Goal: Task Accomplishment & Management: Complete application form

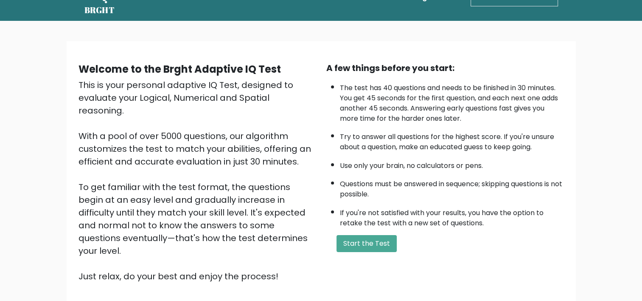
scroll to position [88, 0]
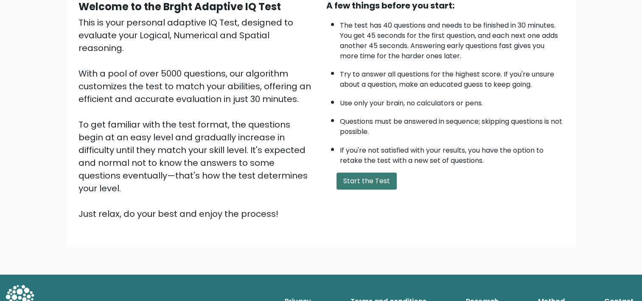
click at [374, 180] on button "Start the Test" at bounding box center [367, 180] width 60 height 17
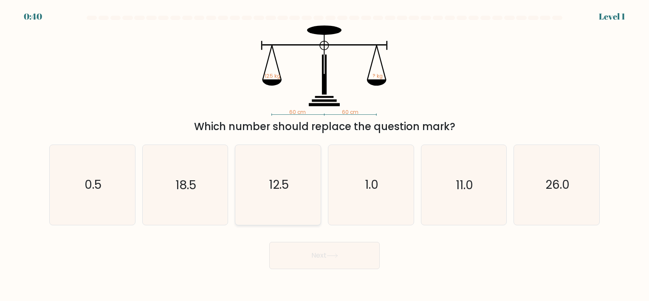
click at [290, 211] on icon "12.5" at bounding box center [277, 184] width 79 height 79
click at [324, 155] on input "c. 12.5" at bounding box center [324, 152] width 0 height 4
radio input "true"
click at [313, 263] on button "Next" at bounding box center [324, 255] width 110 height 27
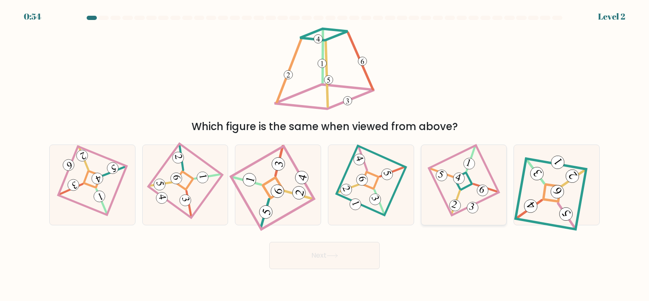
click at [465, 191] on icon at bounding box center [463, 185] width 54 height 64
click at [325, 155] on input "e." at bounding box center [324, 152] width 0 height 4
radio input "true"
click at [344, 264] on button "Next" at bounding box center [324, 255] width 110 height 27
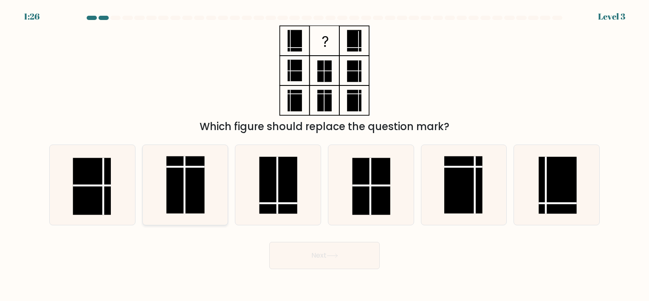
click at [199, 190] on rect at bounding box center [185, 184] width 38 height 57
click at [324, 155] on input "b." at bounding box center [324, 152] width 0 height 4
radio input "true"
click at [274, 207] on rect at bounding box center [278, 185] width 38 height 57
click at [324, 155] on input "c." at bounding box center [324, 152] width 0 height 4
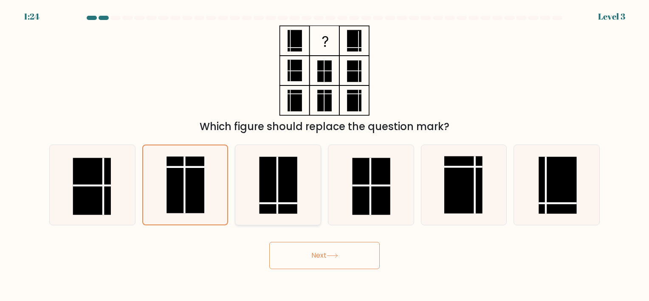
radio input "true"
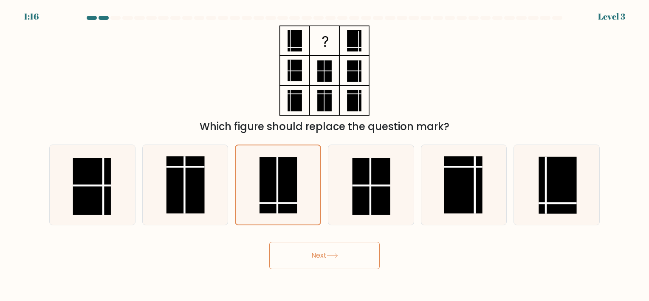
click at [316, 258] on button "Next" at bounding box center [324, 255] width 110 height 27
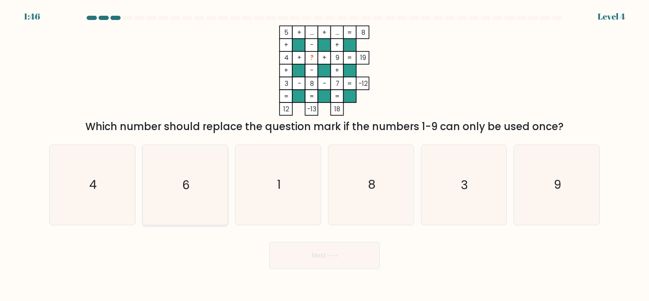
click at [205, 194] on icon "6" at bounding box center [184, 184] width 79 height 79
click at [324, 155] on input "b. 6" at bounding box center [324, 152] width 0 height 4
radio input "true"
click at [346, 252] on button "Next" at bounding box center [324, 255] width 110 height 27
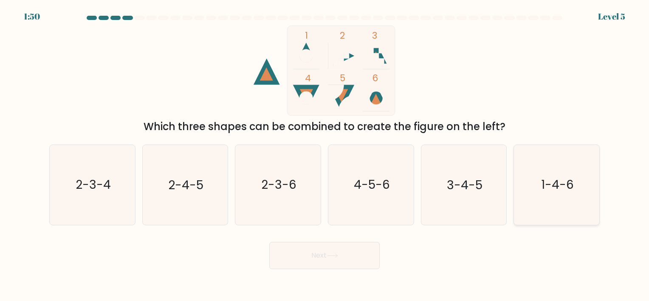
click at [545, 202] on icon "1-4-6" at bounding box center [556, 184] width 79 height 79
click at [325, 155] on input "f. 1-4-6" at bounding box center [324, 152] width 0 height 4
radio input "true"
click at [305, 259] on button "Next" at bounding box center [324, 255] width 110 height 27
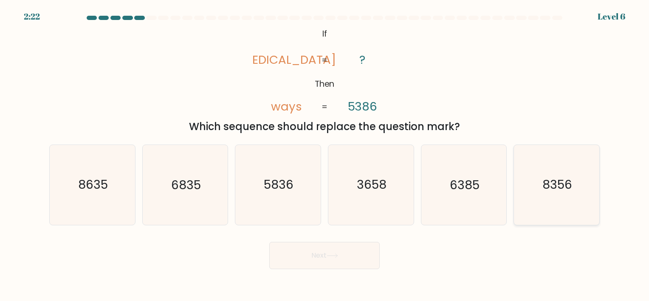
click at [540, 185] on icon "8356" at bounding box center [556, 184] width 79 height 79
click at [325, 155] on input "f. 8356" at bounding box center [324, 152] width 0 height 4
radio input "true"
drag, startPoint x: 321, startPoint y: 262, endPoint x: 317, endPoint y: 256, distance: 6.4
click at [321, 262] on button "Next" at bounding box center [324, 255] width 110 height 27
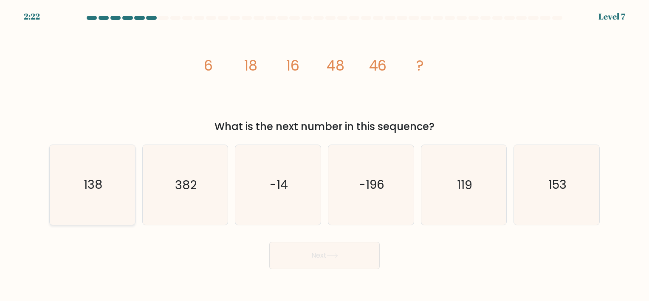
click at [97, 197] on icon "138" at bounding box center [92, 184] width 79 height 79
click at [324, 155] on input "a. 138" at bounding box center [324, 152] width 0 height 4
radio input "true"
click at [336, 248] on button "Next" at bounding box center [324, 255] width 110 height 27
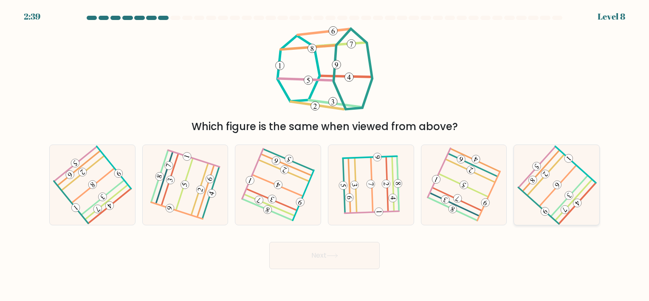
click at [561, 195] on icon at bounding box center [557, 185] width 64 height 64
click at [325, 155] on input "f." at bounding box center [324, 152] width 0 height 4
radio input "true"
click at [326, 264] on button "Next" at bounding box center [324, 255] width 110 height 27
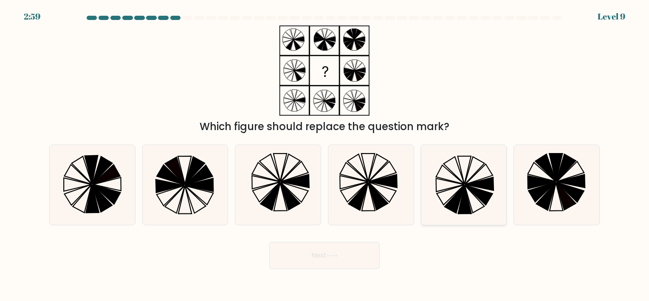
click at [476, 200] on icon at bounding box center [463, 184] width 79 height 79
click at [325, 155] on input "e." at bounding box center [324, 152] width 0 height 4
radio input "true"
click at [326, 253] on button "Next" at bounding box center [324, 255] width 110 height 27
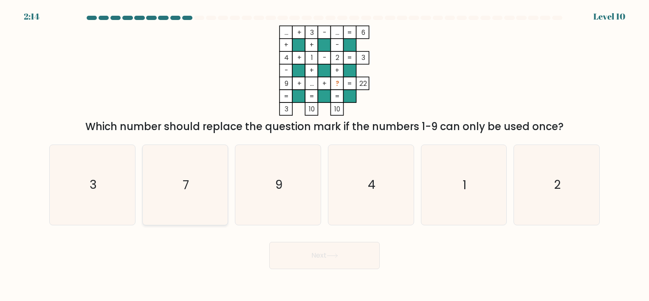
click at [228, 170] on div "b. 7" at bounding box center [185, 184] width 93 height 80
click at [200, 172] on icon "7" at bounding box center [184, 184] width 79 height 79
click at [324, 155] on input "b. 7" at bounding box center [324, 152] width 0 height 4
radio input "true"
click at [360, 268] on button "Next" at bounding box center [324, 255] width 110 height 27
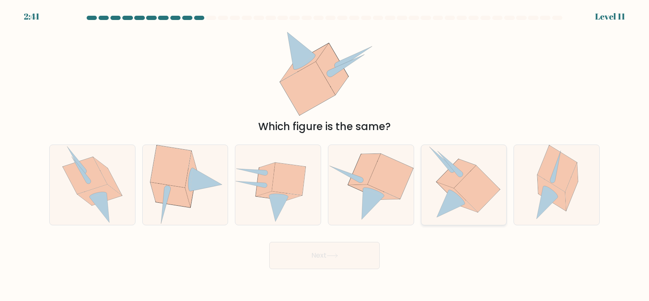
click at [481, 207] on icon at bounding box center [477, 189] width 46 height 46
click at [325, 155] on input "e." at bounding box center [324, 152] width 0 height 4
radio input "true"
click at [363, 265] on button "Next" at bounding box center [324, 255] width 110 height 27
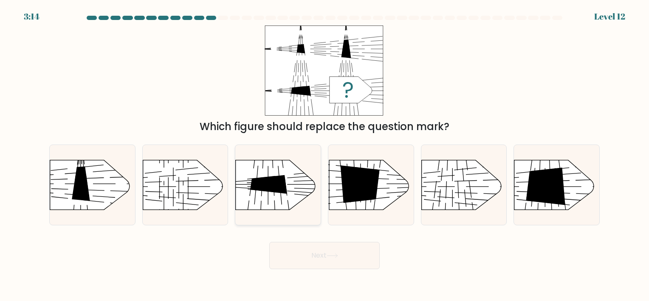
click at [282, 209] on rect at bounding box center [312, 146] width 222 height 169
click at [324, 155] on input "c." at bounding box center [324, 152] width 0 height 4
radio input "true"
click at [91, 199] on rect at bounding box center [40, 224] width 220 height 169
click at [324, 155] on input "a." at bounding box center [324, 152] width 0 height 4
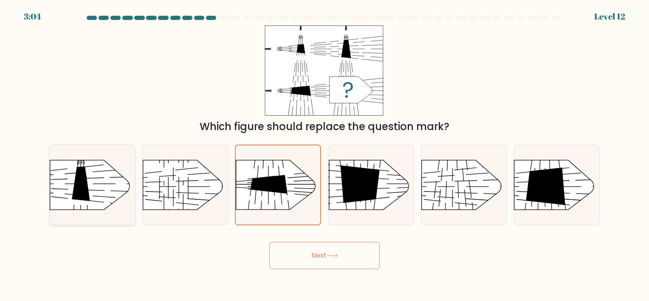
radio input "true"
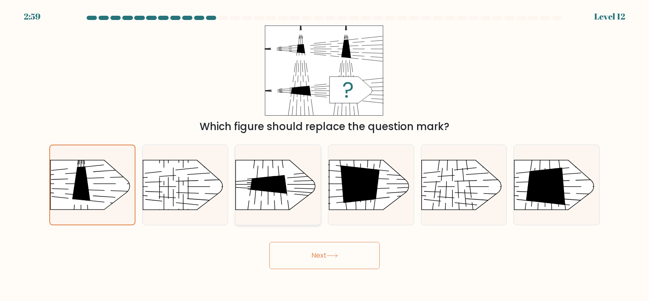
click at [280, 192] on icon at bounding box center [268, 184] width 37 height 19
click at [324, 155] on input "c." at bounding box center [324, 152] width 0 height 4
radio input "true"
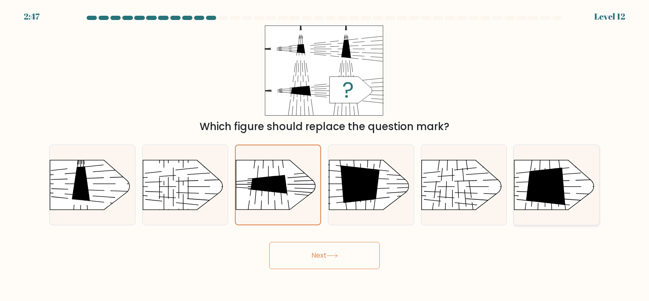
click at [538, 194] on icon at bounding box center [545, 186] width 39 height 38
click at [325, 155] on input "f." at bounding box center [324, 152] width 0 height 4
radio input "true"
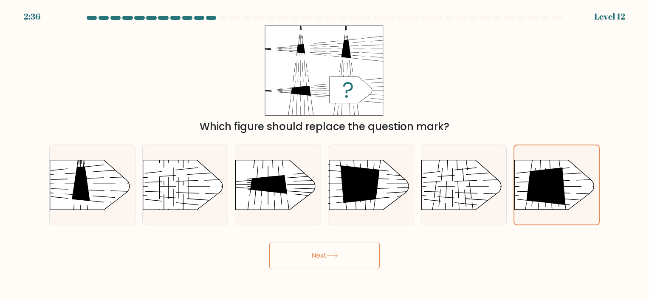
click at [372, 245] on button "Next" at bounding box center [324, 255] width 110 height 27
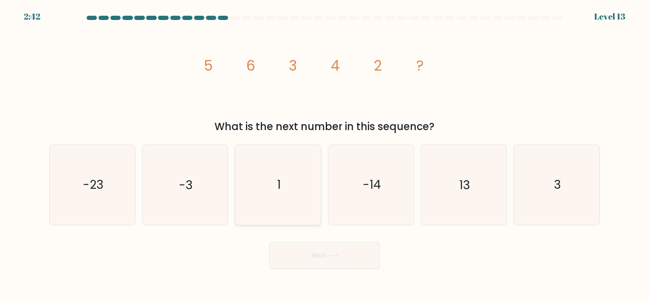
click at [298, 192] on icon "1" at bounding box center [277, 184] width 79 height 79
click at [324, 155] on input "c. 1" at bounding box center [324, 152] width 0 height 4
radio input "true"
click at [316, 260] on button "Next" at bounding box center [324, 255] width 110 height 27
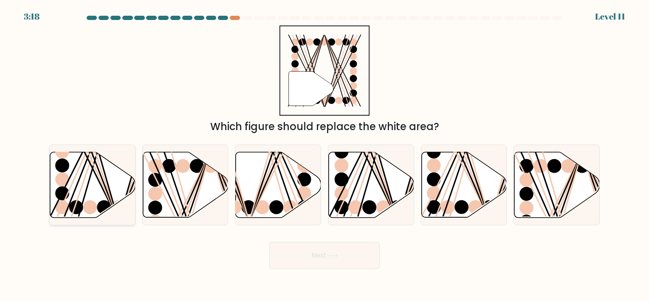
click at [88, 175] on icon at bounding box center [92, 184] width 85 height 65
click at [324, 155] on input "a." at bounding box center [324, 152] width 0 height 4
radio input "true"
click at [377, 262] on button "Next" at bounding box center [324, 255] width 110 height 27
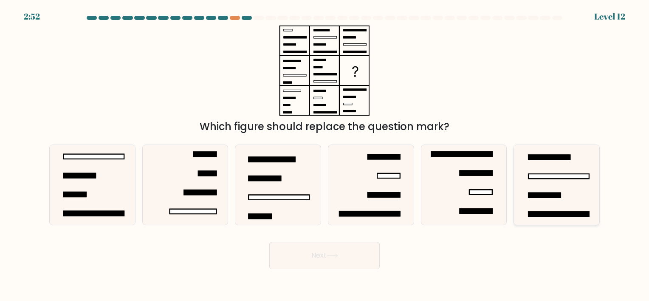
click at [544, 194] on rect at bounding box center [544, 195] width 32 height 5
click at [325, 155] on input "f." at bounding box center [324, 152] width 0 height 4
radio input "true"
click at [326, 252] on button "Next" at bounding box center [324, 255] width 110 height 27
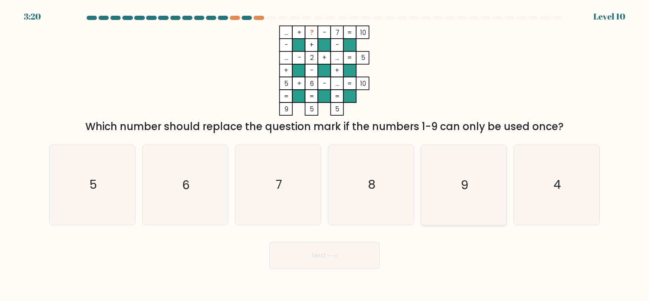
click at [444, 167] on icon "9" at bounding box center [463, 184] width 79 height 79
click at [325, 155] on input "e. 9" at bounding box center [324, 152] width 0 height 4
radio input "true"
click at [328, 259] on button "Next" at bounding box center [324, 255] width 110 height 27
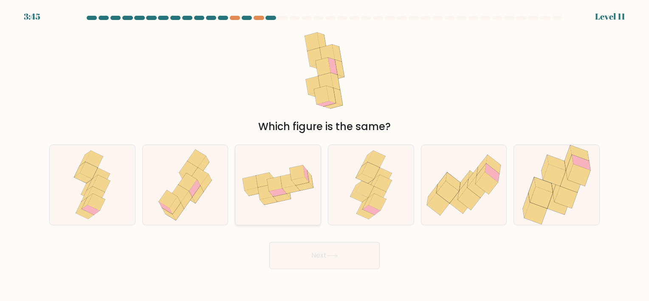
click at [298, 198] on icon at bounding box center [277, 184] width 85 height 53
click at [324, 155] on input "c." at bounding box center [324, 152] width 0 height 4
radio input "true"
click at [183, 209] on icon at bounding box center [178, 211] width 11 height 17
click at [324, 155] on input "b." at bounding box center [324, 152] width 0 height 4
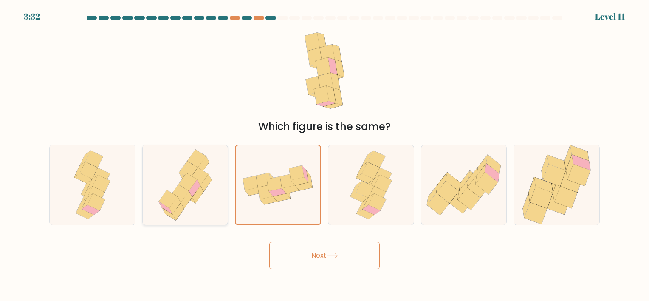
radio input "true"
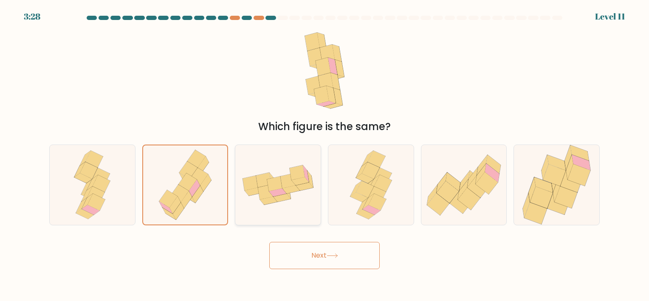
click at [301, 214] on div at bounding box center [278, 184] width 86 height 80
click at [324, 155] on input "c." at bounding box center [324, 152] width 0 height 4
radio input "true"
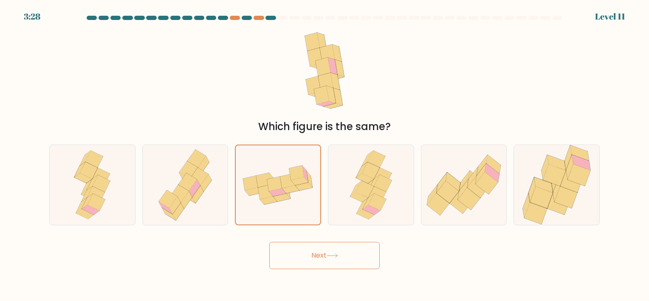
click at [348, 257] on button "Next" at bounding box center [324, 255] width 110 height 27
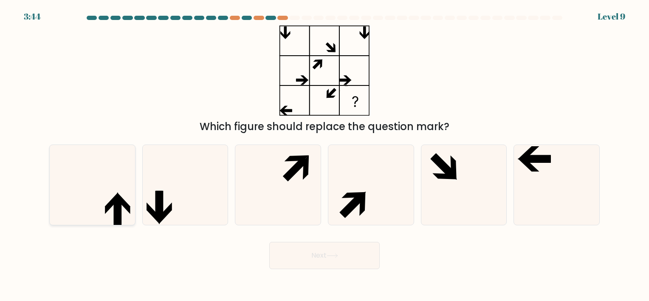
click at [112, 216] on icon at bounding box center [92, 184] width 79 height 79
click at [324, 155] on input "a." at bounding box center [324, 152] width 0 height 4
radio input "true"
click at [431, 168] on icon at bounding box center [463, 184] width 79 height 79
click at [325, 155] on input "e." at bounding box center [324, 152] width 0 height 4
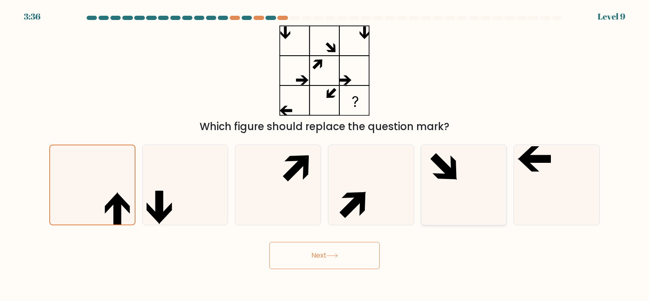
radio input "true"
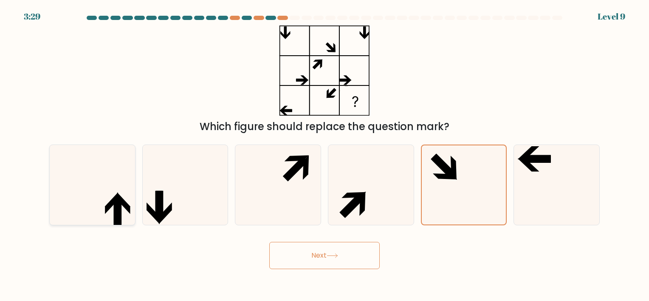
click at [95, 192] on icon at bounding box center [92, 184] width 79 height 79
click at [324, 155] on input "a." at bounding box center [324, 152] width 0 height 4
radio input "true"
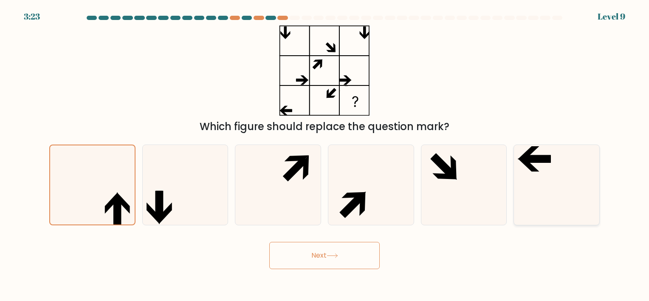
click at [547, 155] on icon at bounding box center [537, 158] width 28 height 7
click at [325, 155] on input "f." at bounding box center [324, 152] width 0 height 4
radio input "true"
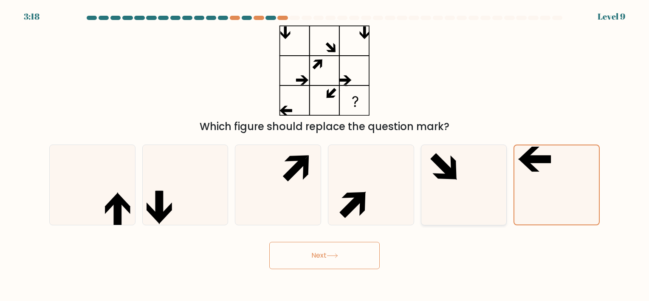
click at [443, 175] on icon at bounding box center [444, 176] width 25 height 6
click at [325, 155] on input "e." at bounding box center [324, 152] width 0 height 4
radio input "true"
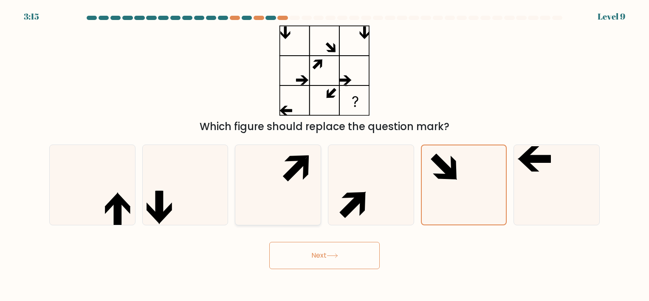
click at [305, 169] on icon at bounding box center [306, 167] width 6 height 25
click at [324, 155] on input "c." at bounding box center [324, 152] width 0 height 4
radio input "true"
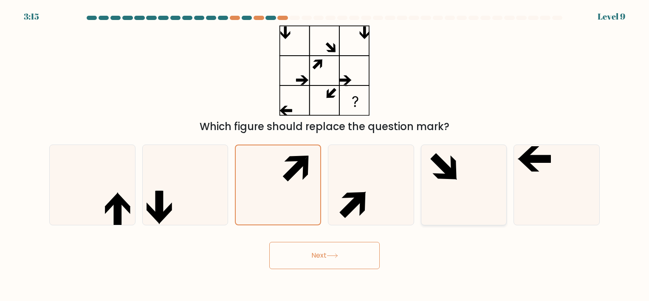
click at [445, 186] on icon at bounding box center [463, 184] width 79 height 79
click at [325, 155] on input "e." at bounding box center [324, 152] width 0 height 4
radio input "true"
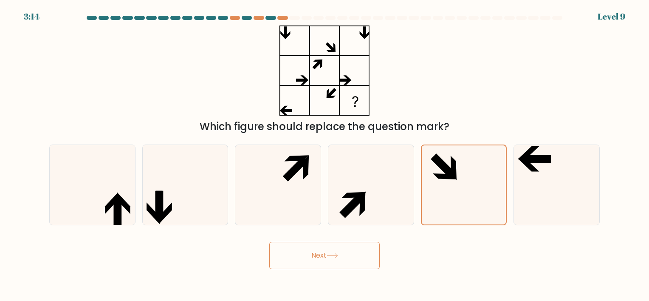
drag, startPoint x: 367, startPoint y: 258, endPoint x: 359, endPoint y: 255, distance: 9.0
click at [367, 258] on button "Next" at bounding box center [324, 255] width 110 height 27
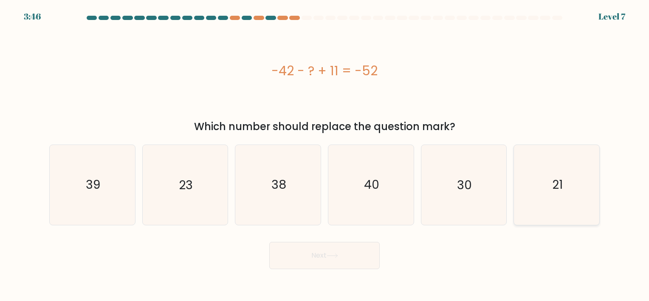
click at [553, 200] on icon "21" at bounding box center [556, 184] width 79 height 79
click at [325, 155] on input "f. 21" at bounding box center [324, 152] width 0 height 4
radio input "true"
click at [313, 255] on button "Next" at bounding box center [324, 255] width 110 height 27
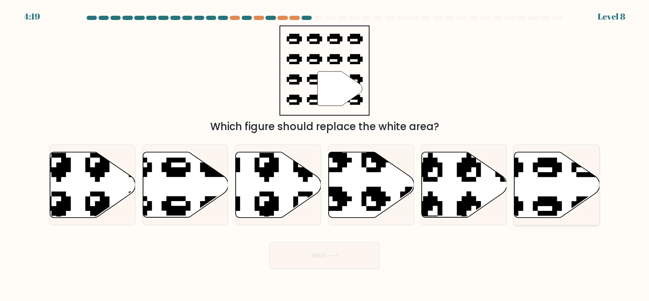
click at [575, 194] on icon at bounding box center [556, 184] width 85 height 65
click at [325, 155] on input "f." at bounding box center [324, 152] width 0 height 4
radio input "true"
click at [317, 259] on button "Next" at bounding box center [324, 255] width 110 height 27
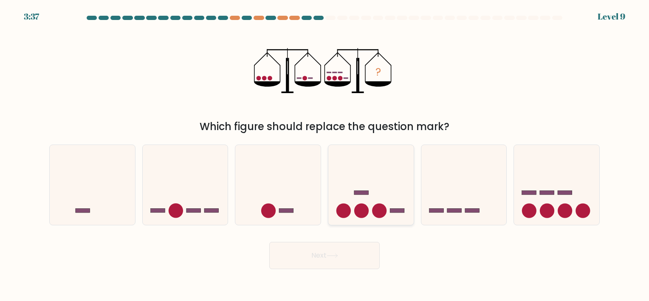
click at [397, 216] on icon at bounding box center [370, 184] width 85 height 70
click at [325, 155] on input "d." at bounding box center [324, 152] width 0 height 4
radio input "true"
click at [360, 253] on button "Next" at bounding box center [324, 255] width 110 height 27
click at [341, 258] on button "Next" at bounding box center [324, 255] width 110 height 27
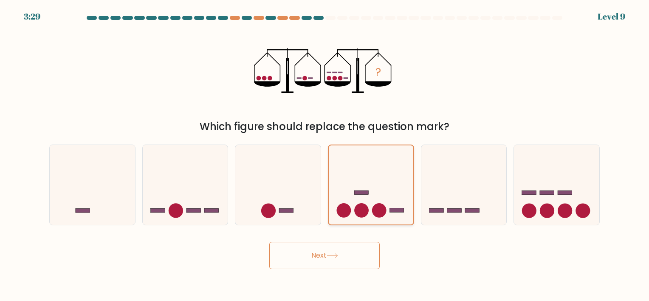
click at [364, 188] on icon at bounding box center [371, 185] width 84 height 70
click at [325, 155] on input "d." at bounding box center [324, 152] width 0 height 4
click at [337, 250] on button "Next" at bounding box center [324, 255] width 110 height 27
click at [294, 177] on icon at bounding box center [277, 184] width 85 height 70
click at [324, 155] on input "c." at bounding box center [324, 152] width 0 height 4
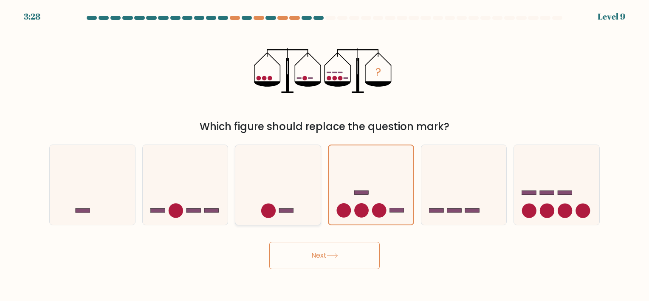
radio input "true"
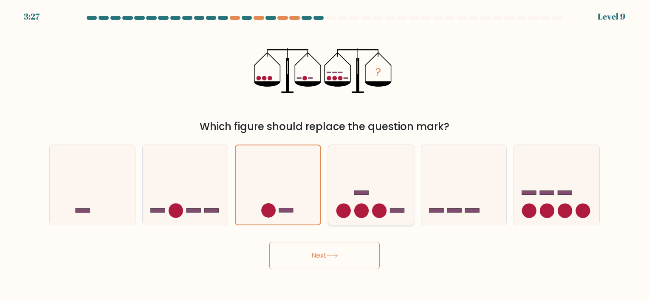
drag, startPoint x: 361, startPoint y: 176, endPoint x: 363, endPoint y: 186, distance: 10.0
click at [361, 176] on icon at bounding box center [370, 184] width 85 height 70
click at [325, 155] on input "d." at bounding box center [324, 152] width 0 height 4
radio input "true"
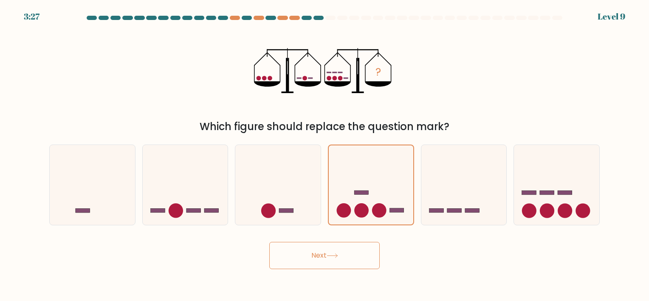
click at [340, 258] on button "Next" at bounding box center [324, 255] width 110 height 27
click at [317, 251] on button "Next" at bounding box center [324, 255] width 110 height 27
click at [481, 192] on icon at bounding box center [463, 184] width 85 height 70
click at [325, 155] on input "e." at bounding box center [324, 152] width 0 height 4
radio input "true"
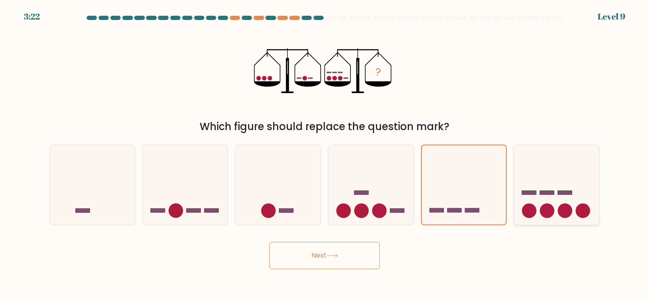
click at [527, 184] on icon at bounding box center [556, 184] width 85 height 70
click at [325, 155] on input "f." at bounding box center [324, 152] width 0 height 4
radio input "true"
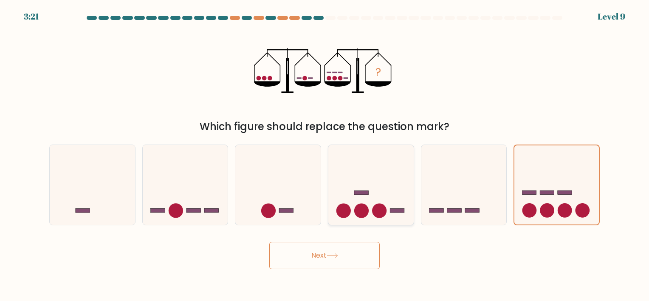
click at [360, 170] on icon at bounding box center [370, 184] width 85 height 70
click at [325, 155] on input "d." at bounding box center [324, 152] width 0 height 4
radio input "true"
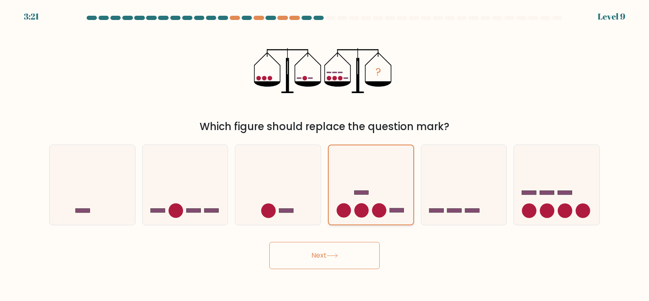
click at [360, 170] on icon at bounding box center [371, 185] width 84 height 70
click at [325, 155] on input "d." at bounding box center [324, 152] width 0 height 4
click at [360, 170] on icon at bounding box center [371, 185] width 84 height 70
click at [325, 155] on input "d." at bounding box center [324, 152] width 0 height 4
drag, startPoint x: 360, startPoint y: 170, endPoint x: 363, endPoint y: 213, distance: 43.5
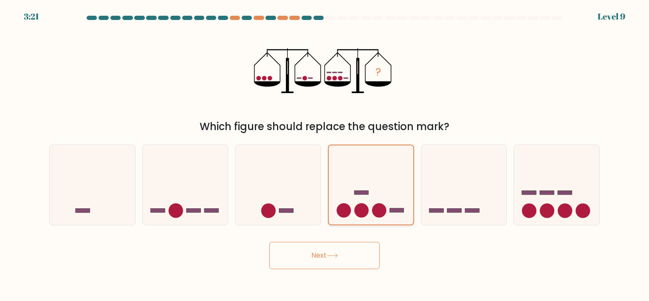
click at [363, 213] on circle at bounding box center [361, 210] width 14 height 14
click at [325, 155] on input "d." at bounding box center [324, 152] width 0 height 4
click at [324, 252] on button "Next" at bounding box center [324, 255] width 110 height 27
click at [279, 253] on button "Next" at bounding box center [324, 255] width 110 height 27
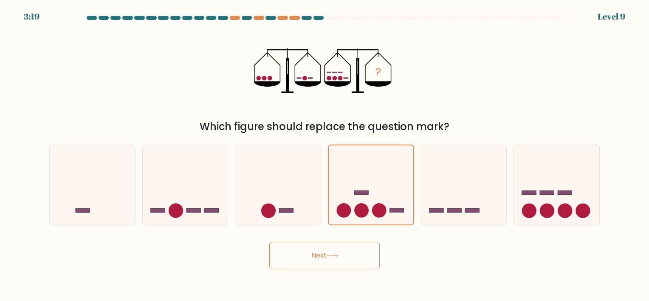
click at [279, 253] on button "Next" at bounding box center [324, 255] width 110 height 27
click at [256, 252] on div "Next" at bounding box center [324, 252] width 560 height 34
click at [108, 199] on icon at bounding box center [92, 184] width 85 height 70
click at [324, 155] on input "a." at bounding box center [324, 152] width 0 height 4
radio input "true"
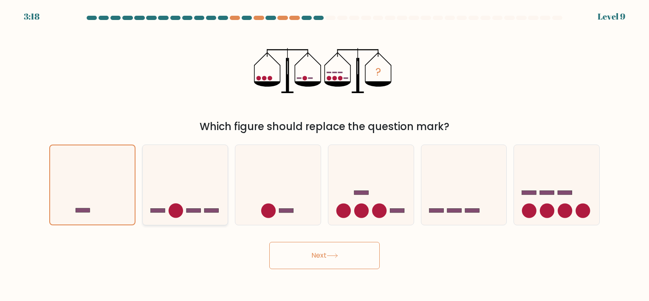
click at [203, 202] on icon at bounding box center [185, 184] width 85 height 70
click at [324, 155] on input "b." at bounding box center [324, 152] width 0 height 4
radio input "true"
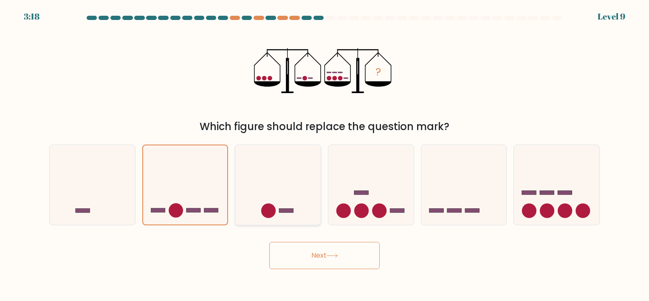
click at [303, 199] on icon at bounding box center [277, 184] width 85 height 70
click at [324, 155] on input "c." at bounding box center [324, 152] width 0 height 4
radio input "true"
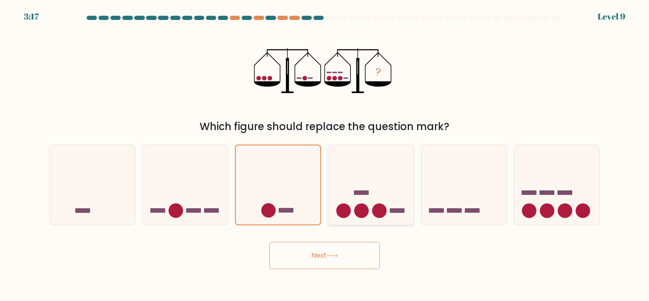
click at [346, 196] on icon at bounding box center [370, 184] width 85 height 70
click at [325, 155] on input "d." at bounding box center [324, 152] width 0 height 4
radio input "true"
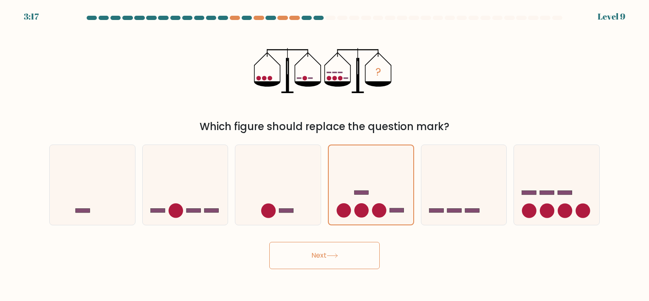
click at [349, 260] on button "Next" at bounding box center [324, 255] width 110 height 27
click at [409, 206] on icon at bounding box center [371, 185] width 84 height 70
click at [325, 155] on input "d." at bounding box center [324, 152] width 0 height 4
drag, startPoint x: 493, startPoint y: 205, endPoint x: 519, endPoint y: 199, distance: 26.9
click at [493, 205] on icon at bounding box center [463, 184] width 85 height 70
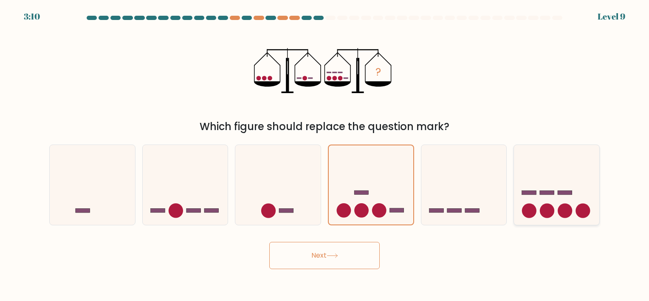
click at [325, 155] on input "e." at bounding box center [324, 152] width 0 height 4
radio input "true"
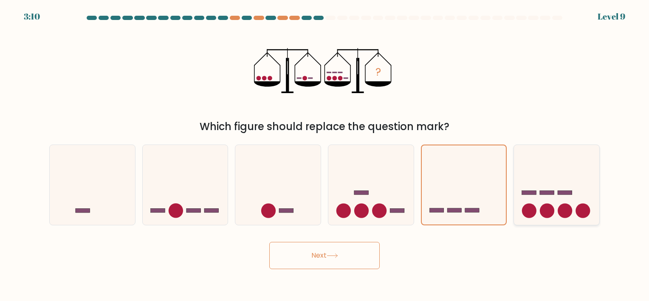
click at [555, 197] on icon at bounding box center [556, 184] width 85 height 70
click at [325, 155] on input "f." at bounding box center [324, 152] width 0 height 4
radio input "true"
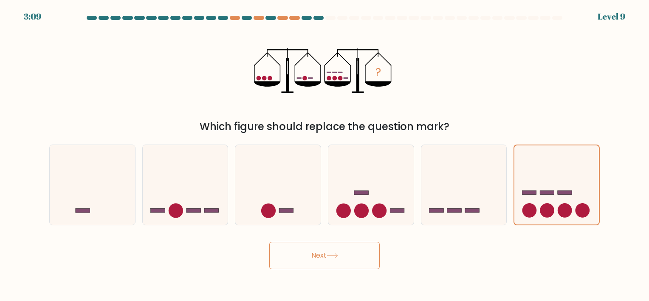
click at [338, 263] on button "Next" at bounding box center [324, 255] width 110 height 27
click at [380, 176] on icon at bounding box center [370, 184] width 85 height 70
click at [325, 155] on input "d." at bounding box center [324, 152] width 0 height 4
radio input "true"
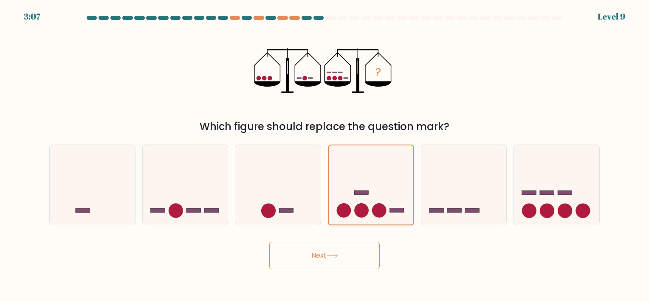
click at [269, 242] on button "Next" at bounding box center [324, 255] width 110 height 27
click at [289, 250] on button "Next" at bounding box center [324, 255] width 110 height 27
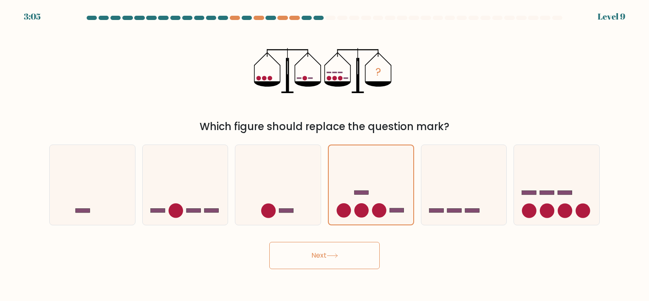
click at [289, 250] on button "Next" at bounding box center [324, 255] width 110 height 27
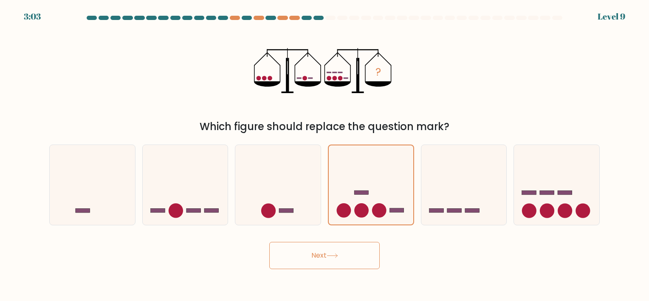
click at [281, 249] on button "Next" at bounding box center [324, 255] width 110 height 27
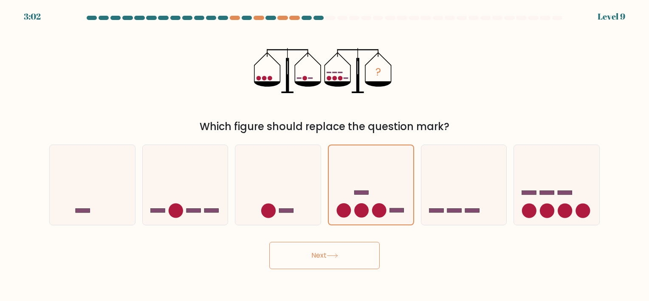
click at [281, 249] on button "Next" at bounding box center [324, 255] width 110 height 27
click at [280, 249] on button "Next" at bounding box center [324, 255] width 110 height 27
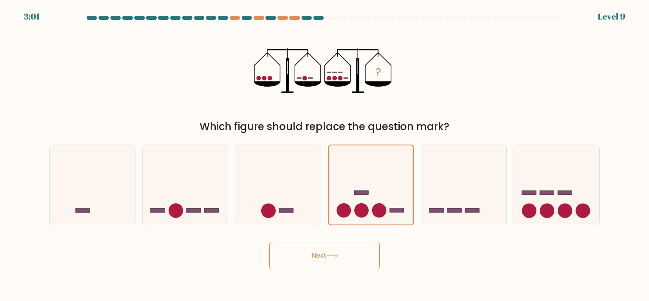
click at [280, 249] on button "Next" at bounding box center [324, 255] width 110 height 27
click at [318, 264] on button "Next" at bounding box center [324, 255] width 110 height 27
click at [269, 242] on button "Next" at bounding box center [324, 255] width 110 height 27
click at [383, 250] on div "Next" at bounding box center [324, 252] width 560 height 34
click at [348, 248] on button "Next" at bounding box center [324, 255] width 110 height 27
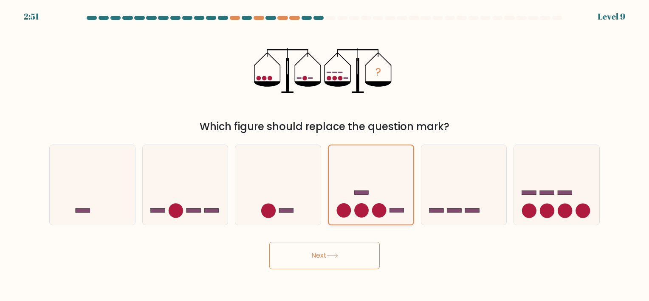
drag, startPoint x: 364, startPoint y: 175, endPoint x: 358, endPoint y: 179, distance: 7.4
click at [365, 175] on icon at bounding box center [371, 185] width 84 height 70
click at [325, 155] on input "d." at bounding box center [324, 152] width 0 height 4
click at [390, 158] on icon at bounding box center [371, 185] width 84 height 70
click at [325, 155] on input "d." at bounding box center [324, 152] width 0 height 4
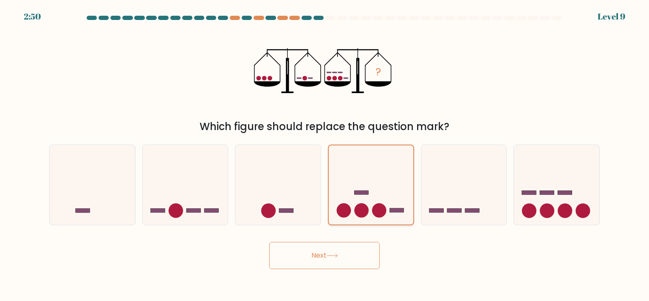
click at [390, 158] on icon at bounding box center [371, 185] width 84 height 70
click at [325, 155] on input "d." at bounding box center [324, 152] width 0 height 4
click at [346, 187] on icon at bounding box center [370, 184] width 85 height 70
click at [325, 155] on input "d." at bounding box center [324, 152] width 0 height 4
radio input "true"
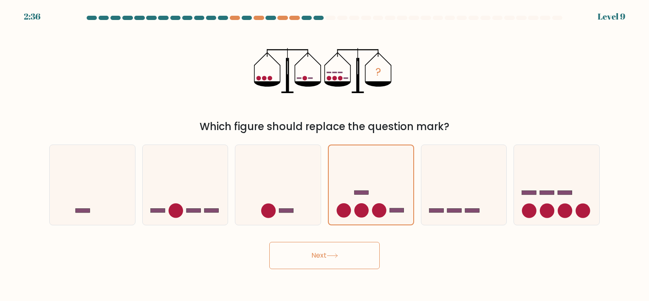
click at [338, 259] on button "Next" at bounding box center [324, 255] width 110 height 27
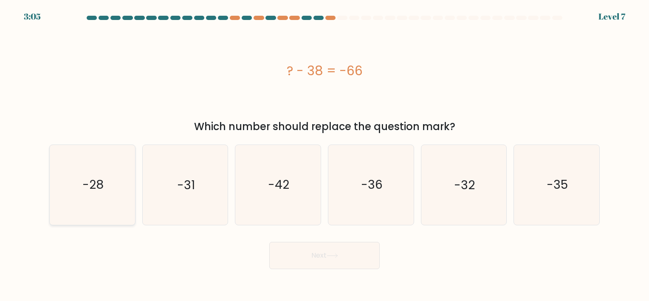
click at [105, 183] on icon "-28" at bounding box center [92, 184] width 79 height 79
click at [324, 155] on input "a. -28" at bounding box center [324, 152] width 0 height 4
radio input "true"
click at [350, 261] on button "Next" at bounding box center [324, 255] width 110 height 27
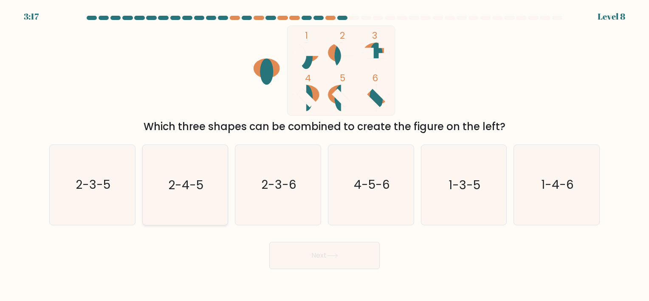
click at [200, 196] on icon "2-4-5" at bounding box center [184, 184] width 79 height 79
click at [324, 155] on input "b. 2-4-5" at bounding box center [324, 152] width 0 height 4
radio input "true"
click at [307, 255] on button "Next" at bounding box center [324, 255] width 110 height 27
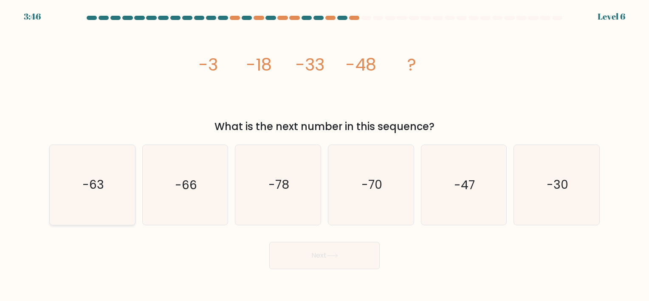
click at [101, 189] on text "-63" at bounding box center [93, 185] width 22 height 17
click at [324, 155] on input "a. -63" at bounding box center [324, 152] width 0 height 4
radio input "true"
click at [308, 261] on button "Next" at bounding box center [324, 255] width 110 height 27
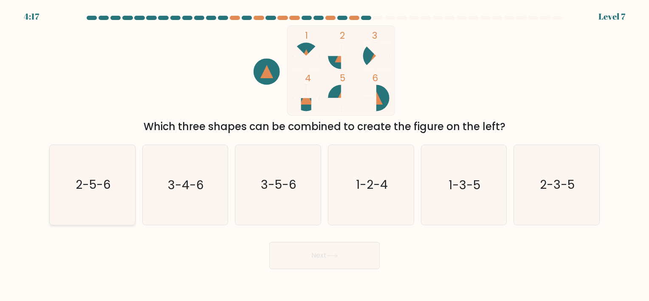
click at [103, 195] on icon "2-5-6" at bounding box center [92, 184] width 79 height 79
click at [324, 155] on input "a. 2-5-6" at bounding box center [324, 152] width 0 height 4
radio input "true"
click at [336, 256] on icon at bounding box center [331, 255] width 11 height 5
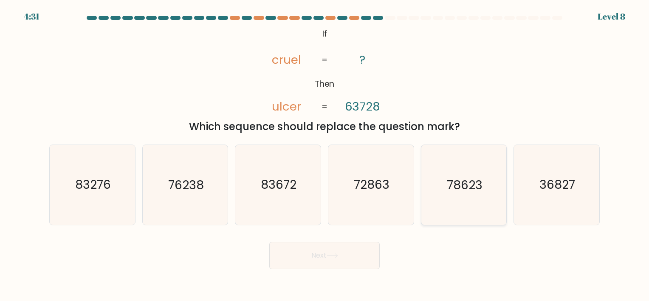
click at [465, 205] on icon "78623" at bounding box center [463, 184] width 79 height 79
click at [325, 155] on input "e. 78623" at bounding box center [324, 152] width 0 height 4
radio input "true"
click at [346, 264] on button "Next" at bounding box center [324, 255] width 110 height 27
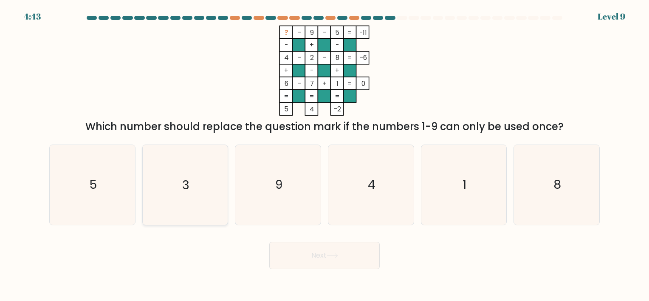
click at [150, 168] on div "b. 3" at bounding box center [185, 184] width 93 height 80
click at [186, 163] on icon "3" at bounding box center [184, 184] width 79 height 79
click at [324, 155] on input "b. 3" at bounding box center [324, 152] width 0 height 4
radio input "true"
click at [297, 260] on button "Next" at bounding box center [324, 255] width 110 height 27
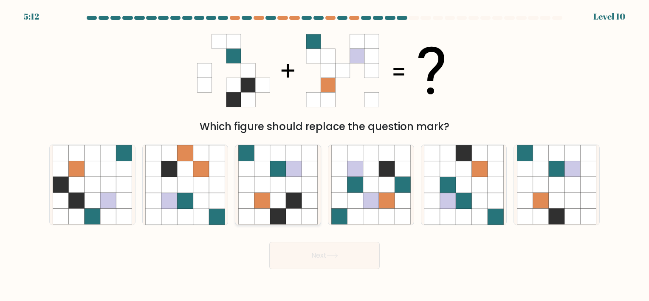
click at [297, 208] on icon at bounding box center [294, 201] width 16 height 16
click at [324, 155] on input "c." at bounding box center [324, 152] width 0 height 4
radio input "true"
click at [319, 256] on button "Next" at bounding box center [324, 255] width 110 height 27
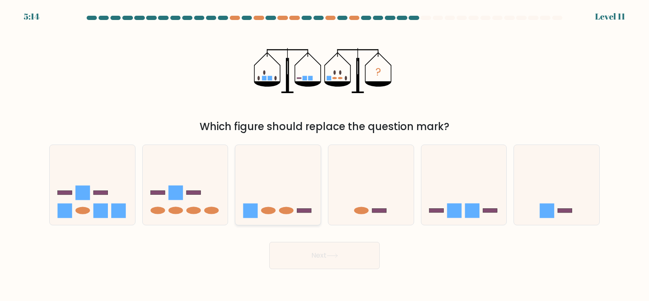
click at [311, 214] on icon at bounding box center [277, 184] width 85 height 70
click at [324, 155] on input "c." at bounding box center [324, 152] width 0 height 4
radio input "true"
click at [324, 256] on button "Next" at bounding box center [324, 255] width 110 height 27
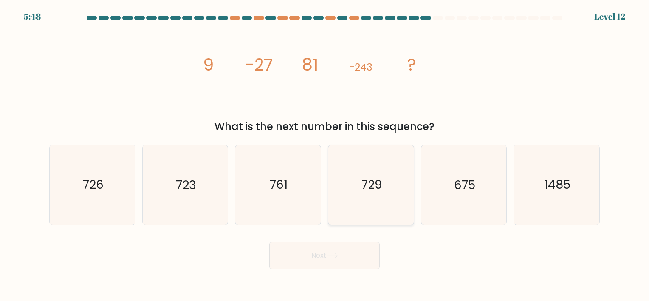
click at [371, 183] on text "729" at bounding box center [371, 185] width 20 height 17
click at [325, 155] on input "d. 729" at bounding box center [324, 152] width 0 height 4
radio input "true"
drag, startPoint x: 346, startPoint y: 258, endPoint x: 346, endPoint y: 251, distance: 6.8
click at [346, 258] on button "Next" at bounding box center [324, 255] width 110 height 27
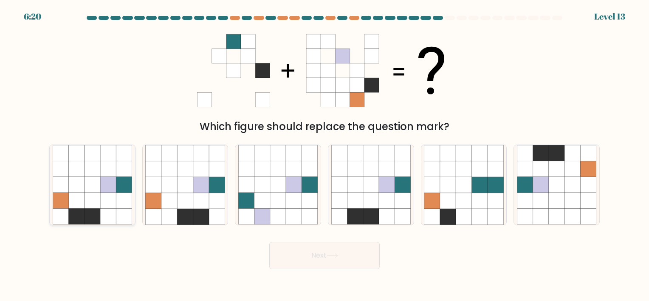
click at [71, 209] on icon at bounding box center [76, 216] width 16 height 16
click at [324, 155] on input "a." at bounding box center [324, 152] width 0 height 4
radio input "true"
click at [298, 252] on button "Next" at bounding box center [324, 255] width 110 height 27
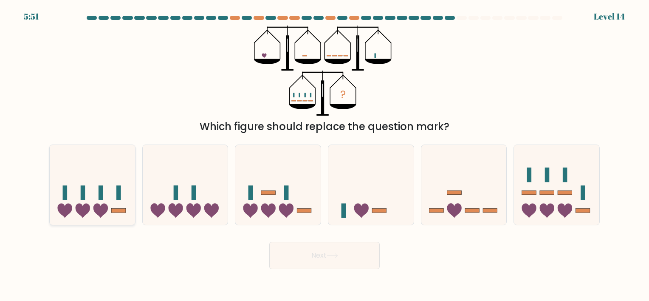
click at [121, 195] on icon at bounding box center [92, 184] width 85 height 70
click at [324, 155] on input "a." at bounding box center [324, 152] width 0 height 4
radio input "true"
click at [209, 209] on icon at bounding box center [211, 210] width 14 height 14
click at [324, 155] on input "b." at bounding box center [324, 152] width 0 height 4
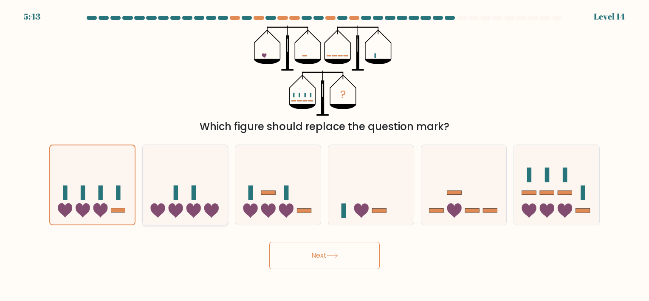
radio input "true"
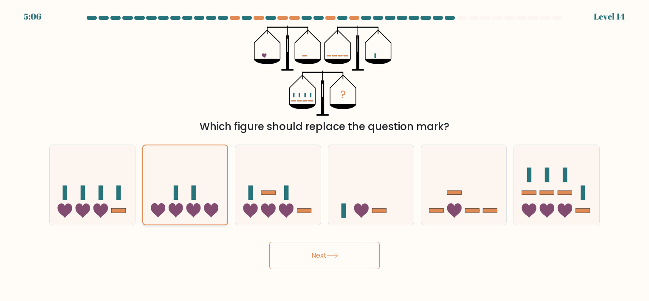
click at [188, 214] on icon at bounding box center [185, 185] width 84 height 70
click at [324, 155] on input "b." at bounding box center [324, 152] width 0 height 4
drag, startPoint x: 295, startPoint y: 253, endPoint x: 290, endPoint y: 253, distance: 4.7
click at [294, 253] on button "Next" at bounding box center [324, 255] width 110 height 27
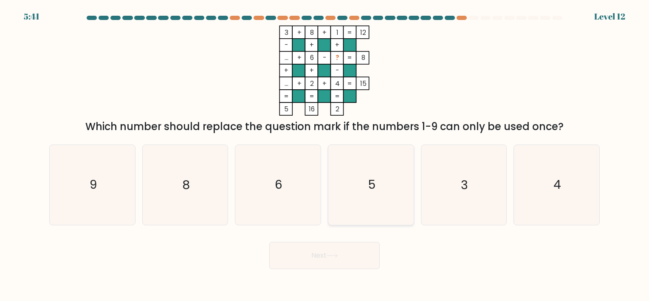
click at [369, 178] on text "5" at bounding box center [371, 185] width 7 height 17
click at [325, 155] on input "d. 5" at bounding box center [324, 152] width 0 height 4
radio input "true"
click at [326, 251] on button "Next" at bounding box center [324, 255] width 110 height 27
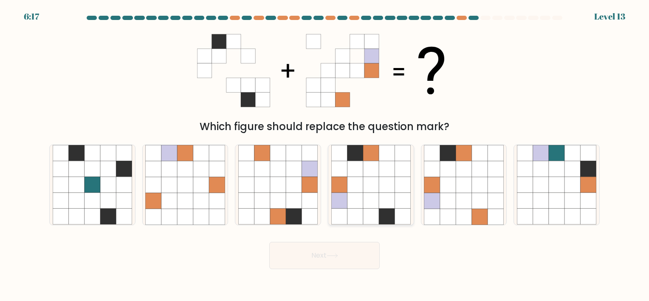
click at [385, 195] on icon at bounding box center [387, 201] width 16 height 16
click at [325, 155] on input "d." at bounding box center [324, 152] width 0 height 4
radio input "true"
click at [347, 261] on button "Next" at bounding box center [324, 255] width 110 height 27
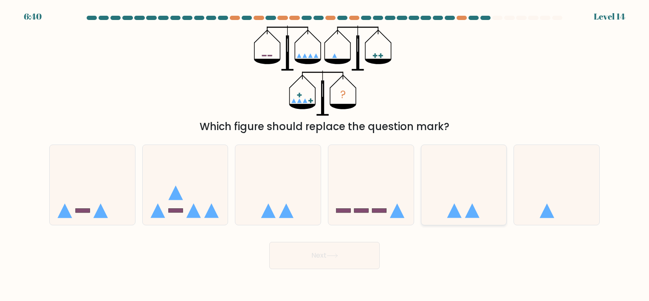
click at [433, 207] on icon at bounding box center [463, 184] width 85 height 70
click at [325, 155] on input "e." at bounding box center [324, 152] width 0 height 4
radio input "true"
click at [316, 211] on icon at bounding box center [277, 184] width 85 height 70
click at [324, 155] on input "c." at bounding box center [324, 152] width 0 height 4
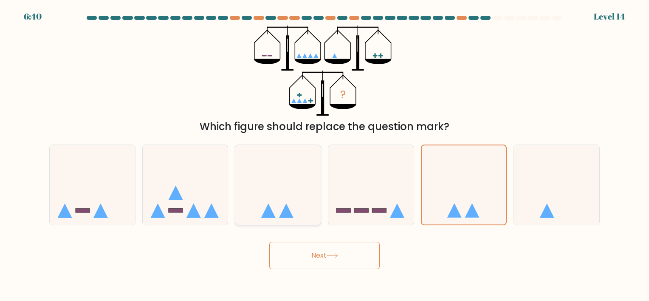
radio input "true"
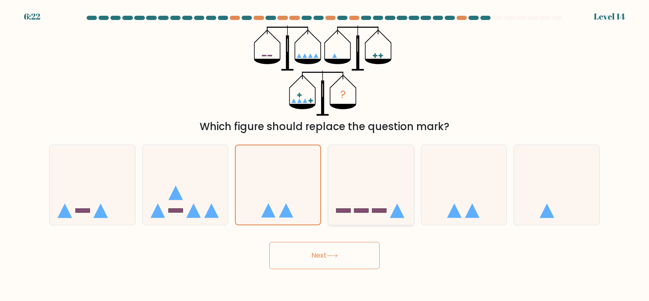
click at [394, 199] on icon at bounding box center [370, 184] width 85 height 70
click at [325, 155] on input "d." at bounding box center [324, 152] width 0 height 4
radio input "true"
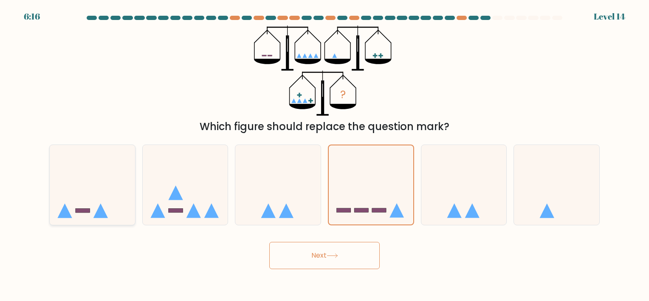
click at [98, 191] on icon at bounding box center [92, 184] width 85 height 70
click at [324, 155] on input "a." at bounding box center [324, 152] width 0 height 4
radio input "true"
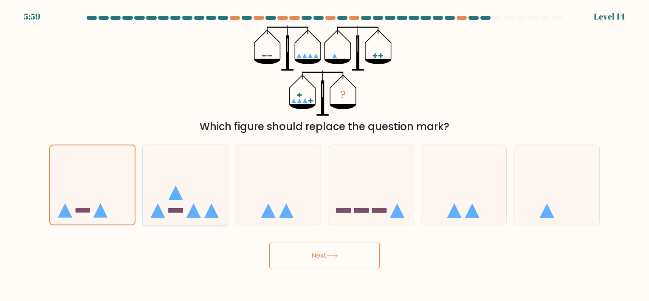
click at [178, 213] on icon at bounding box center [185, 184] width 85 height 70
click at [324, 155] on input "b." at bounding box center [324, 152] width 0 height 4
radio input "true"
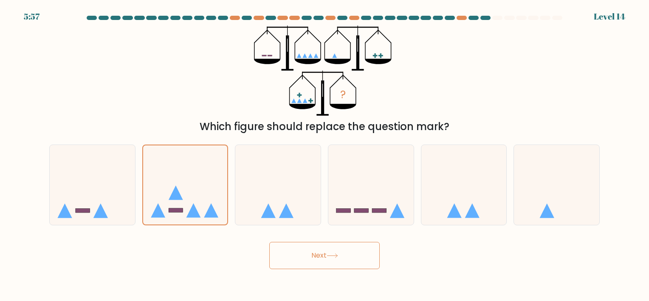
click at [317, 250] on button "Next" at bounding box center [324, 255] width 110 height 27
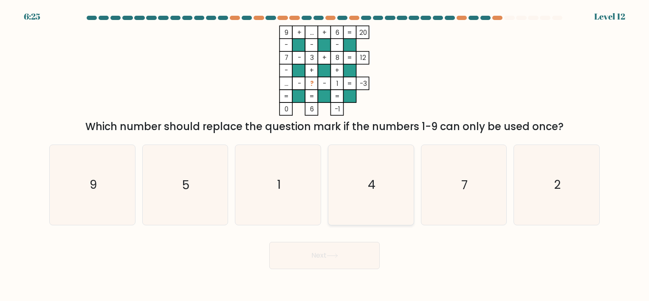
click at [360, 190] on icon "4" at bounding box center [370, 184] width 79 height 79
click at [325, 155] on input "d. 4" at bounding box center [324, 152] width 0 height 4
radio input "true"
click at [337, 253] on icon at bounding box center [331, 255] width 11 height 5
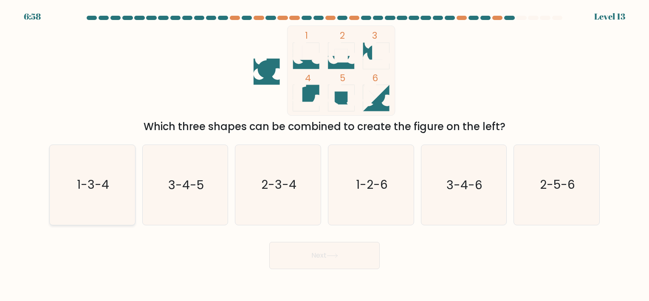
drag, startPoint x: 68, startPoint y: 200, endPoint x: 95, endPoint y: 204, distance: 27.9
click at [69, 200] on icon "1-3-4" at bounding box center [92, 184] width 79 height 79
click at [324, 155] on input "a. 1-3-4" at bounding box center [324, 152] width 0 height 4
radio input "true"
click at [326, 261] on button "Next" at bounding box center [324, 255] width 110 height 27
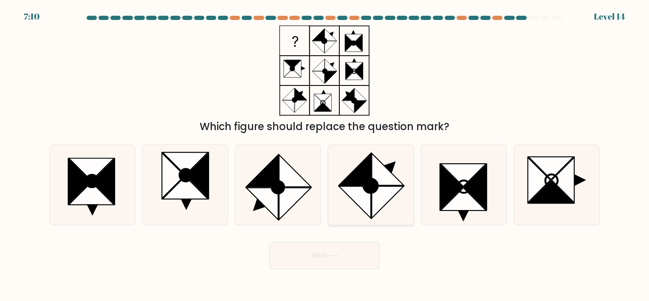
click at [352, 182] on icon at bounding box center [355, 169] width 32 height 32
click at [325, 155] on input "d." at bounding box center [324, 152] width 0 height 4
radio input "true"
click at [308, 172] on icon at bounding box center [277, 184] width 79 height 79
click at [324, 155] on input "c." at bounding box center [324, 152] width 0 height 4
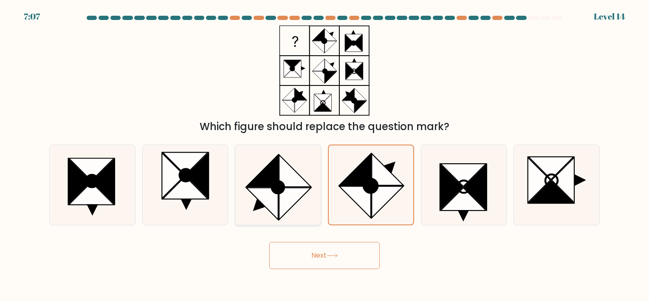
radio input "true"
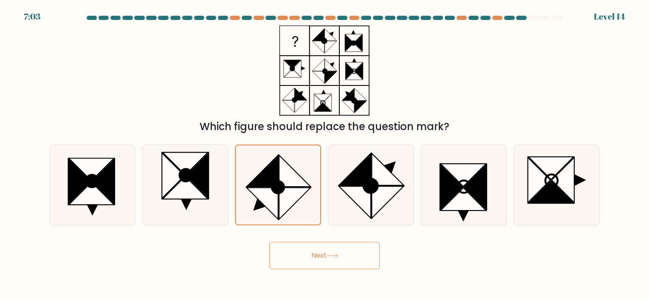
click at [323, 245] on button "Next" at bounding box center [324, 255] width 110 height 27
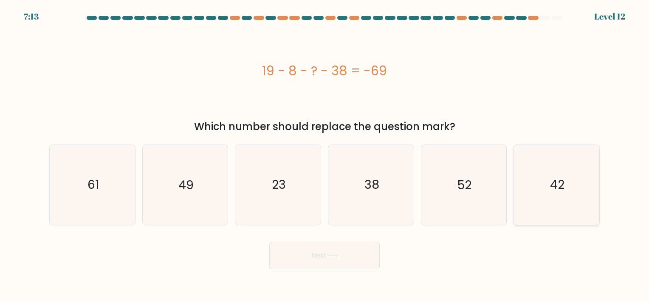
click at [530, 197] on icon "42" at bounding box center [556, 184] width 79 height 79
click at [325, 155] on input "f. 42" at bounding box center [324, 152] width 0 height 4
radio input "true"
click at [356, 243] on button "Next" at bounding box center [324, 255] width 110 height 27
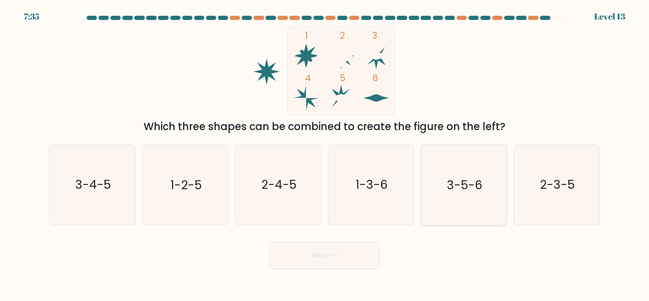
click at [475, 195] on icon "3-5-6" at bounding box center [463, 184] width 79 height 79
click at [325, 155] on input "e. 3-5-6" at bounding box center [324, 152] width 0 height 4
radio input "true"
click at [358, 251] on button "Next" at bounding box center [324, 255] width 110 height 27
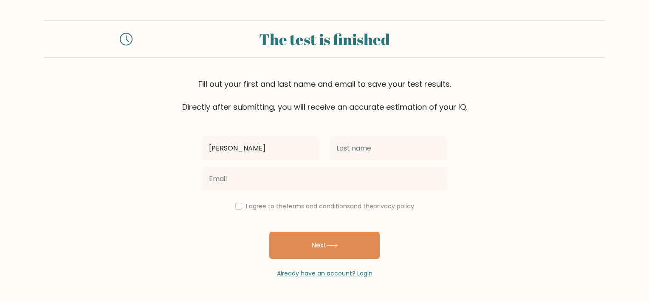
type input "[PERSON_NAME]"
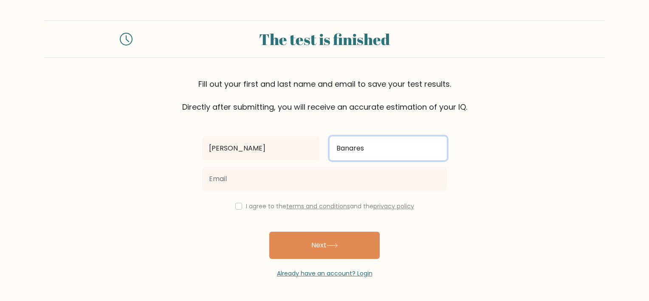
type input "Banares"
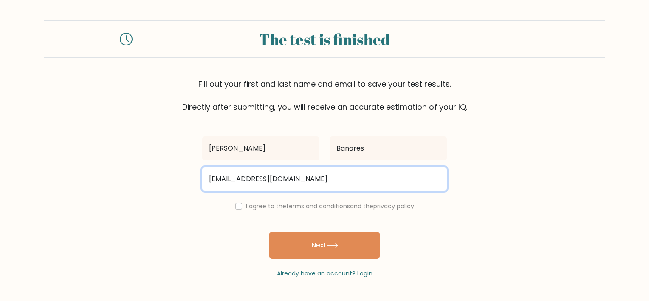
type input "dj12banares@gmail.com"
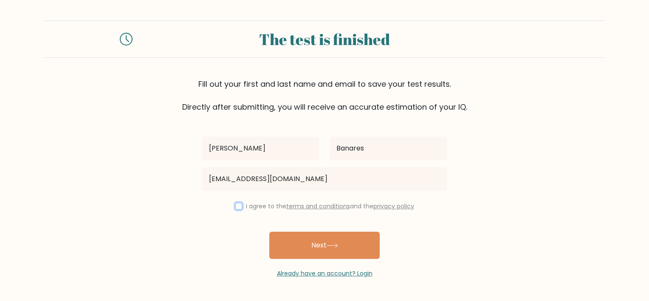
click at [235, 205] on input "checkbox" at bounding box center [238, 206] width 7 height 7
checkbox input "true"
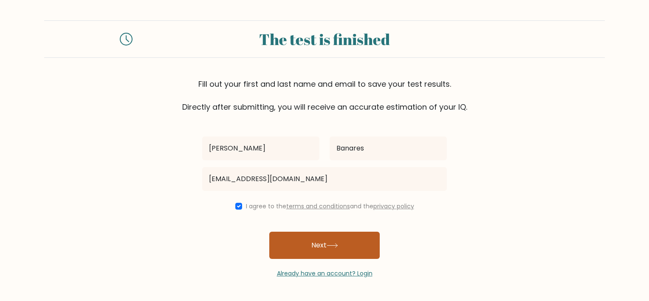
click at [363, 249] on button "Next" at bounding box center [324, 244] width 110 height 27
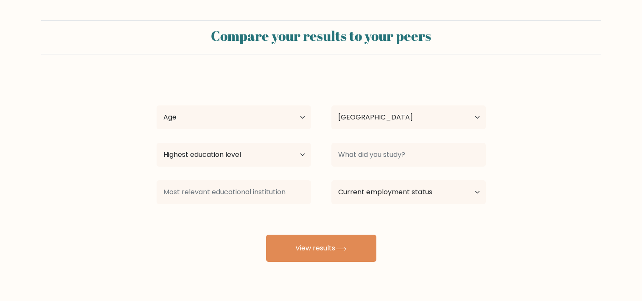
select select "PH"
click at [264, 114] on select "Age Under [DEMOGRAPHIC_DATA] [DEMOGRAPHIC_DATA] [DEMOGRAPHIC_DATA] [DEMOGRAPHIC…" at bounding box center [234, 117] width 155 height 24
select select "25_34"
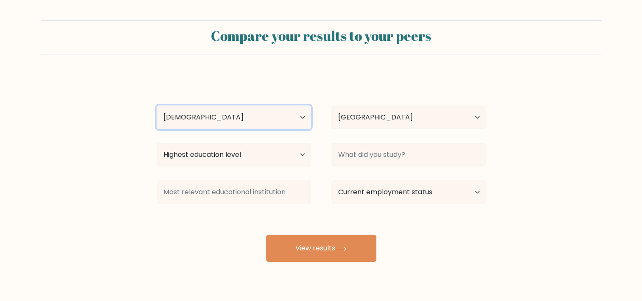
click at [157, 105] on select "Age Under [DEMOGRAPHIC_DATA] [DEMOGRAPHIC_DATA] [DEMOGRAPHIC_DATA] [DEMOGRAPHIC…" at bounding box center [234, 117] width 155 height 24
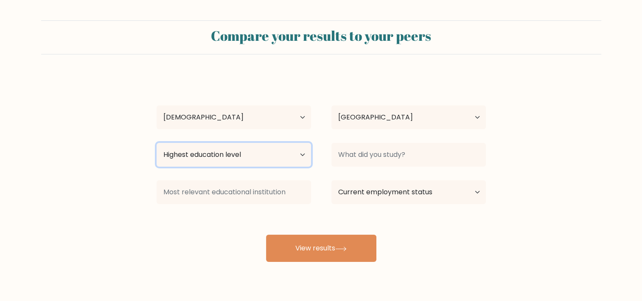
click at [270, 159] on select "Highest education level No schooling Primary Lower Secondary Upper Secondary Oc…" at bounding box center [234, 155] width 155 height 24
select select "bachelors_degree"
click at [157, 143] on select "Highest education level No schooling Primary Lower Secondary Upper Secondary Oc…" at bounding box center [234, 155] width 155 height 24
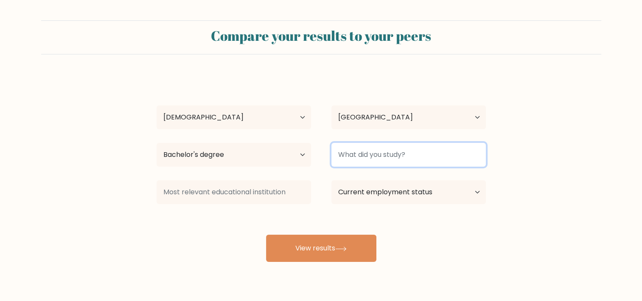
click at [422, 149] on input at bounding box center [409, 155] width 155 height 24
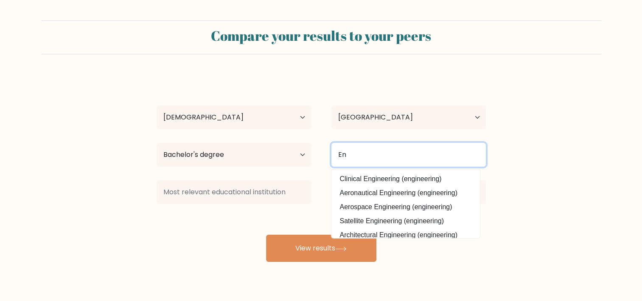
type input "E"
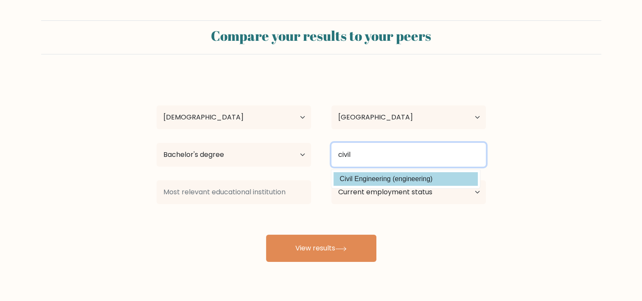
type input "civil"
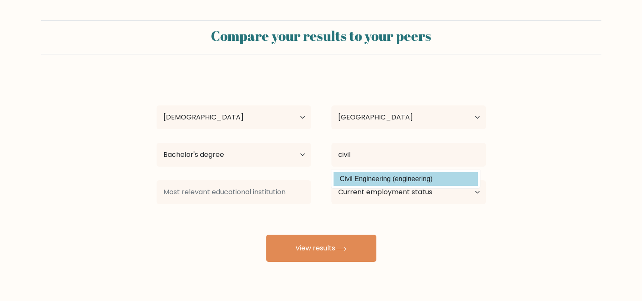
click at [384, 177] on div "[PERSON_NAME] Age Under [DEMOGRAPHIC_DATA] [DEMOGRAPHIC_DATA] [DEMOGRAPHIC_DATA…" at bounding box center [322, 168] width 340 height 187
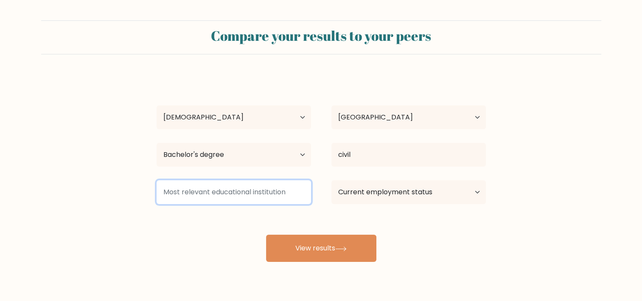
click at [263, 198] on input at bounding box center [234, 192] width 155 height 24
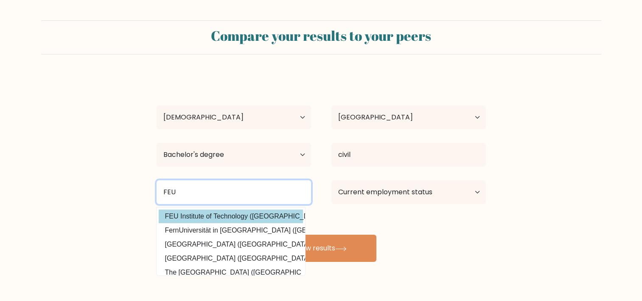
type input "FEU"
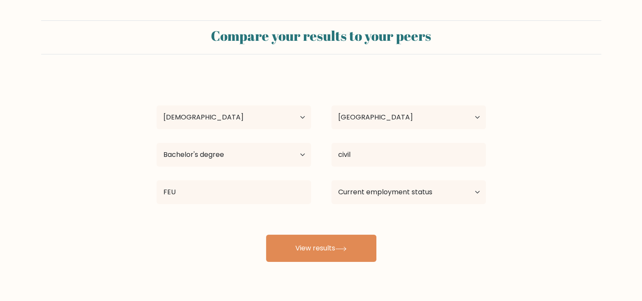
click at [251, 212] on div "[PERSON_NAME] Age Under [DEMOGRAPHIC_DATA] [DEMOGRAPHIC_DATA] [DEMOGRAPHIC_DATA…" at bounding box center [322, 168] width 340 height 187
click at [440, 195] on select "Current employment status Employed Student Retired Other / prefer not to answer" at bounding box center [409, 192] width 155 height 24
select select "employed"
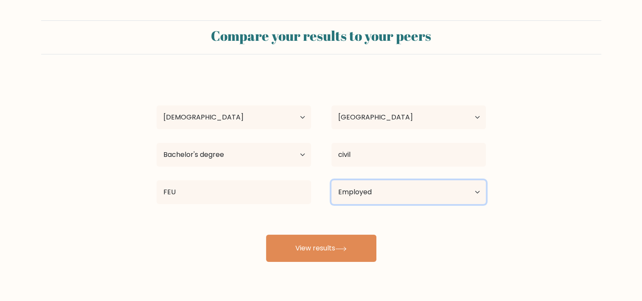
click at [332, 180] on select "Current employment status Employed Student Retired Other / prefer not to answer" at bounding box center [409, 192] width 155 height 24
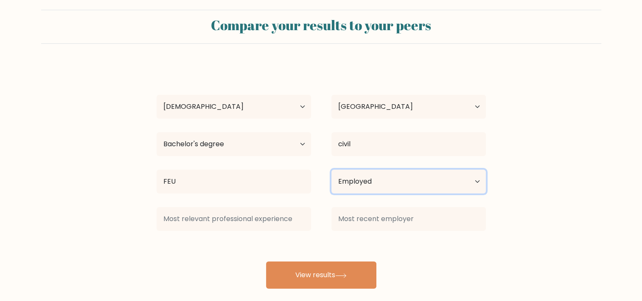
scroll to position [21, 0]
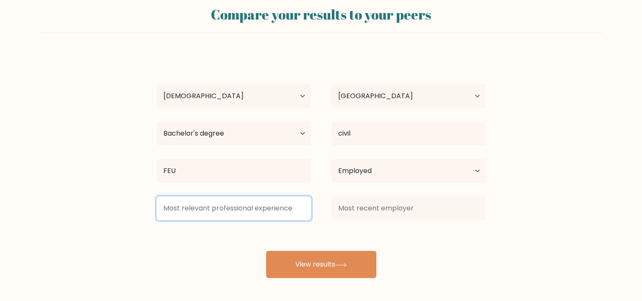
click at [258, 207] on input at bounding box center [234, 208] width 155 height 24
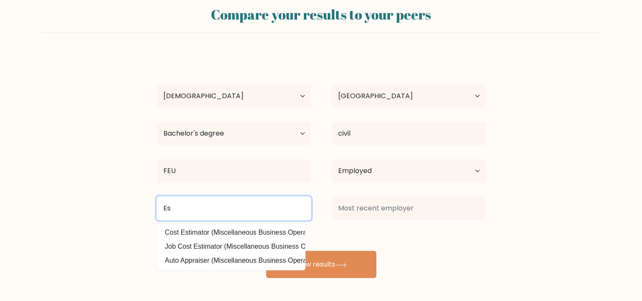
type input "E"
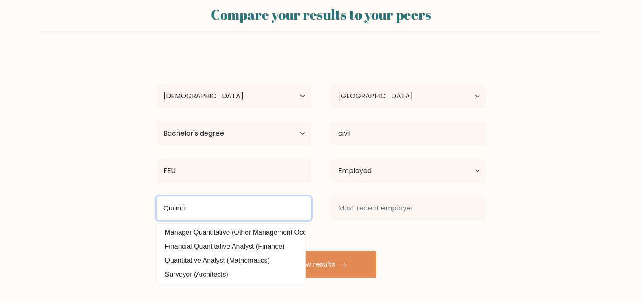
drag, startPoint x: 200, startPoint y: 200, endPoint x: 154, endPoint y: 203, distance: 46.4
click at [154, 203] on div "Quanti Manager Quantitative (Other Management Occupations) Financial Quantitati…" at bounding box center [233, 208] width 175 height 31
drag, startPoint x: 199, startPoint y: 211, endPoint x: 151, endPoint y: 214, distance: 48.1
click at [151, 214] on div "Estimator Cost Estimator (Miscellaneous Business Operations) Job Cost Estimator…" at bounding box center [233, 208] width 175 height 31
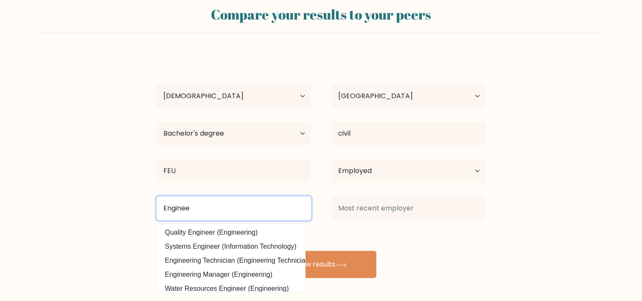
type input "Engineer"
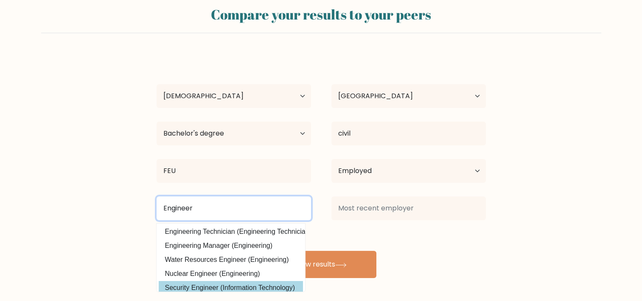
scroll to position [0, 0]
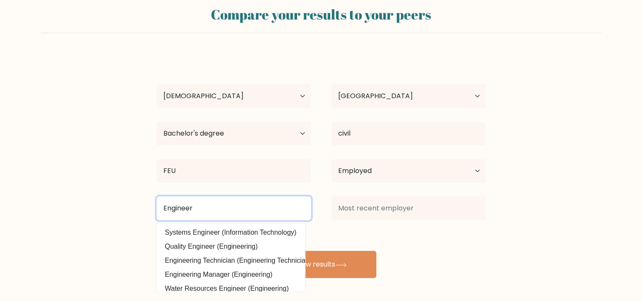
drag, startPoint x: 198, startPoint y: 200, endPoint x: 131, endPoint y: 201, distance: 67.5
click at [131, 201] on form "Compare your results to your peers Danica Banares Age Under 18 years old 18-24 …" at bounding box center [321, 138] width 642 height 279
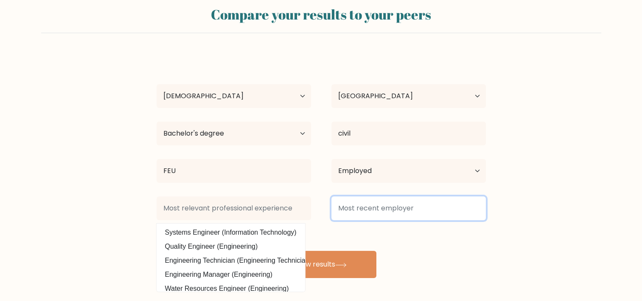
click at [437, 214] on input at bounding box center [409, 208] width 155 height 24
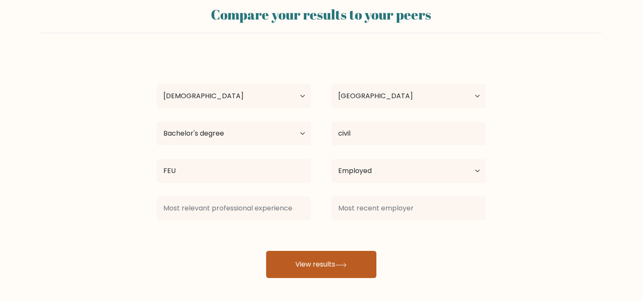
click at [326, 267] on button "View results" at bounding box center [321, 263] width 110 height 27
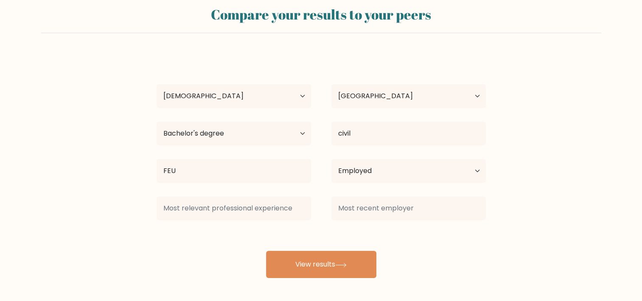
click at [211, 195] on div at bounding box center [233, 208] width 175 height 31
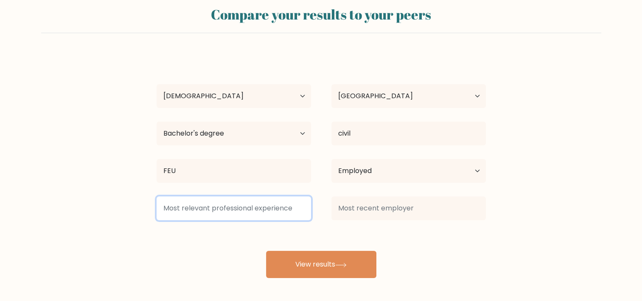
click at [205, 203] on input at bounding box center [234, 208] width 155 height 24
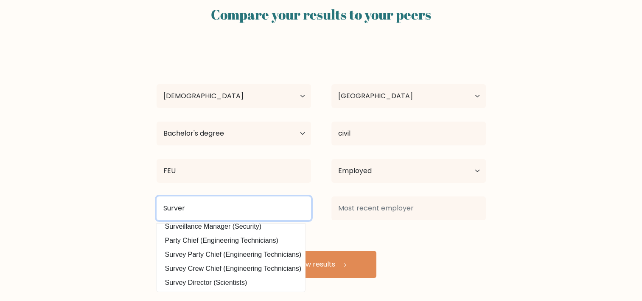
scroll to position [83, 0]
drag, startPoint x: 202, startPoint y: 211, endPoint x: 152, endPoint y: 209, distance: 49.7
click at [152, 209] on div "Surver Surveyor (Architects) Land Surveyor (Architects) Land Survey Technician …" at bounding box center [233, 208] width 175 height 31
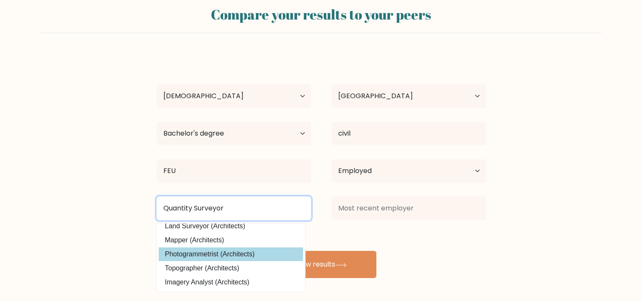
scroll to position [0, 0]
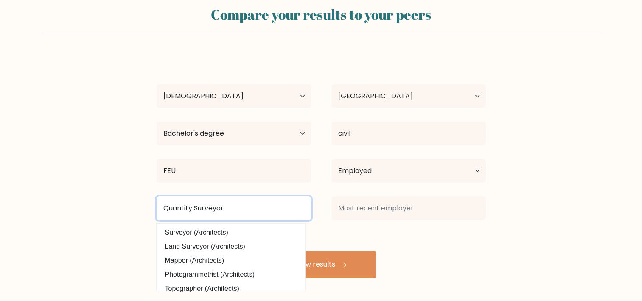
drag, startPoint x: 153, startPoint y: 210, endPoint x: 145, endPoint y: 210, distance: 8.1
click at [145, 210] on form "Compare your results to your peers Danica Banares Age Under 18 years old 18-24 …" at bounding box center [321, 138] width 642 height 279
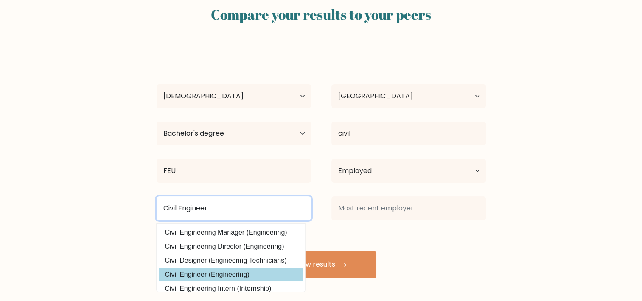
type input "Civil Engineer"
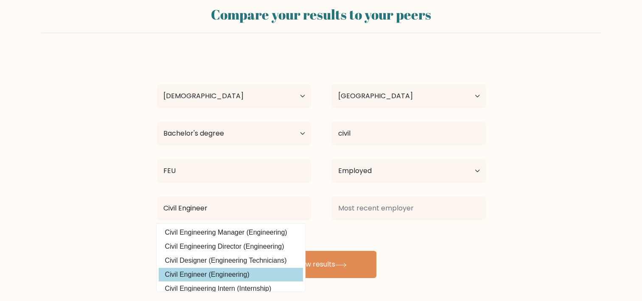
click at [237, 273] on option "Civil Engineer (Engineering)" at bounding box center [231, 274] width 144 height 14
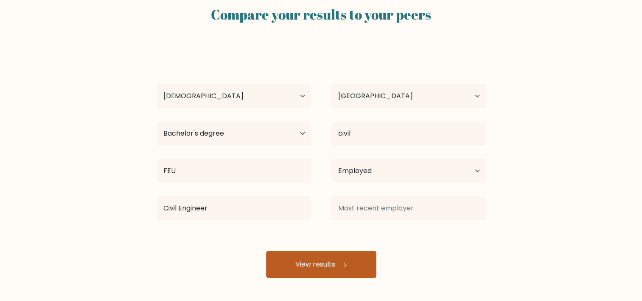
click at [340, 269] on button "View results" at bounding box center [321, 263] width 110 height 27
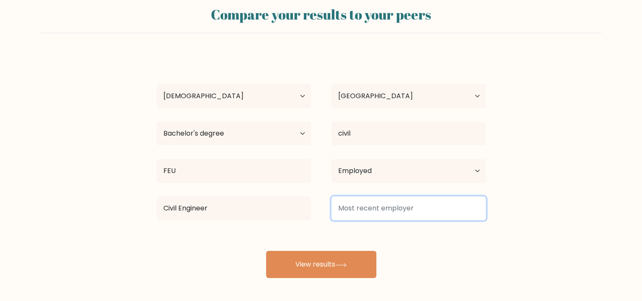
click at [360, 207] on input at bounding box center [409, 208] width 155 height 24
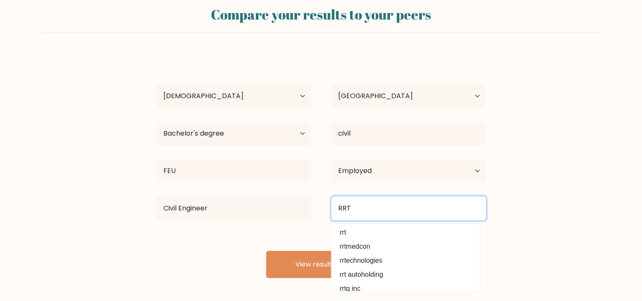
type input "RRT"
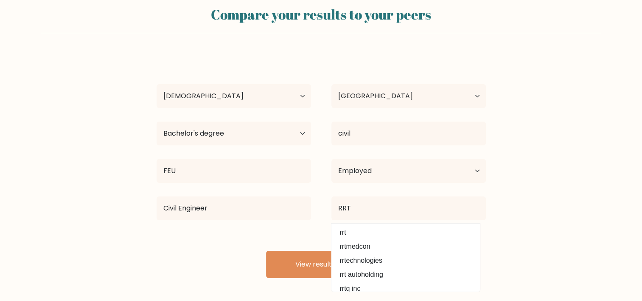
click at [287, 229] on div "Danica Banares Age Under 18 years old 18-24 years old 25-34 years old 35-44 yea…" at bounding box center [322, 165] width 340 height 224
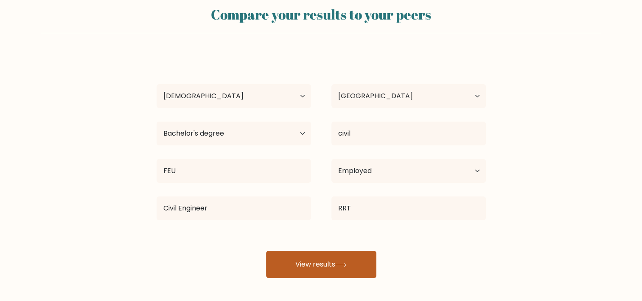
click at [330, 265] on button "View results" at bounding box center [321, 263] width 110 height 27
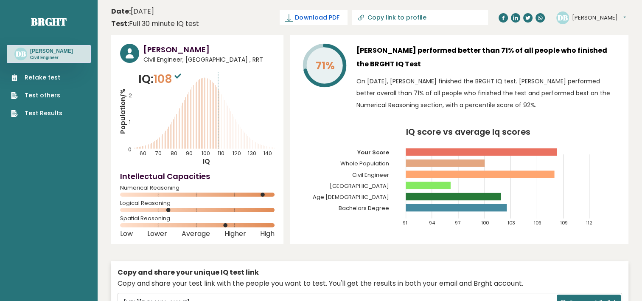
click at [339, 16] on span "Download PDF" at bounding box center [317, 17] width 44 height 9
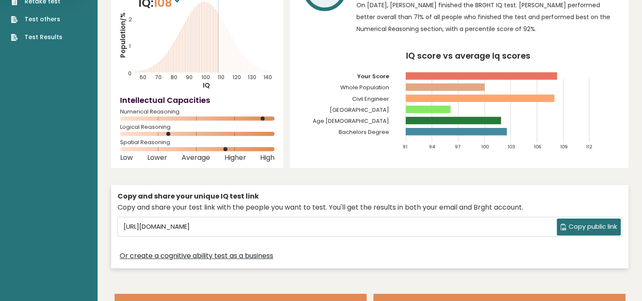
scroll to position [85, 0]
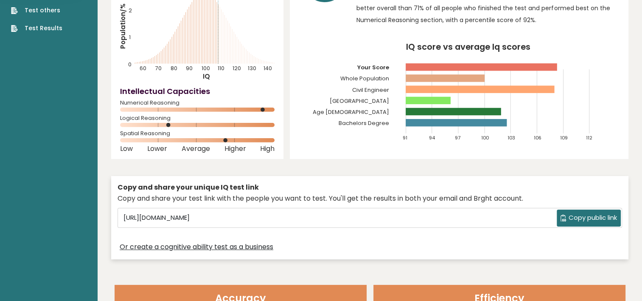
click at [589, 222] on button "Copy public link" at bounding box center [589, 217] width 64 height 17
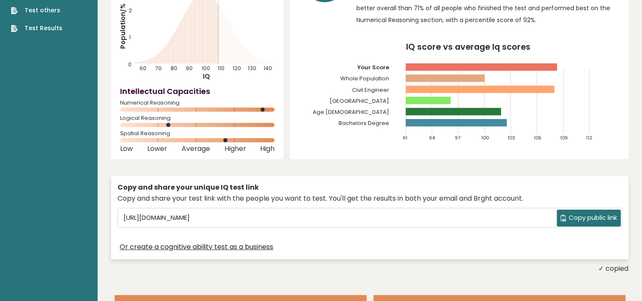
click at [476, 251] on div "Or create a cognitive ability test as a business" at bounding box center [370, 246] width 505 height 12
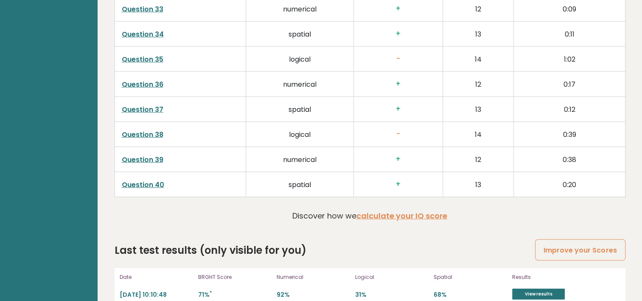
scroll to position [2200, 0]
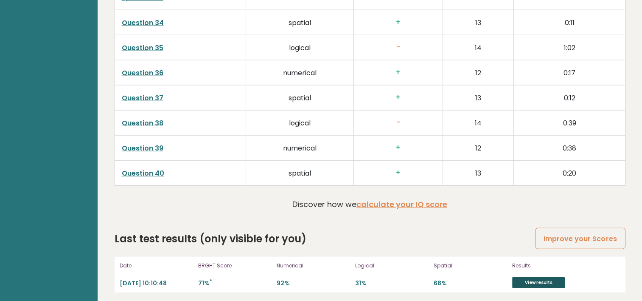
click at [523, 277] on link "View results" at bounding box center [538, 282] width 53 height 11
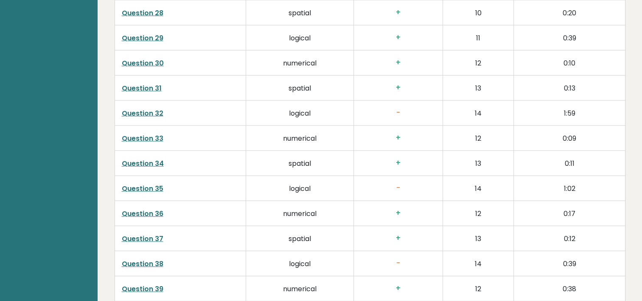
scroll to position [1988, 0]
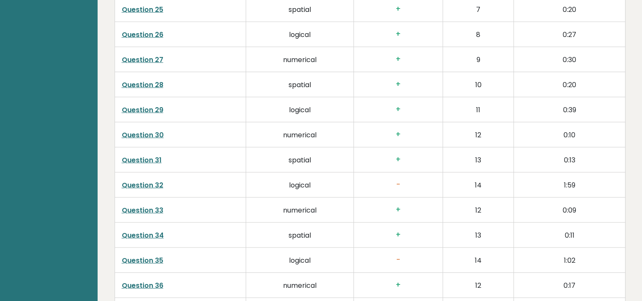
click at [155, 181] on link "Question 32" at bounding box center [143, 185] width 42 height 10
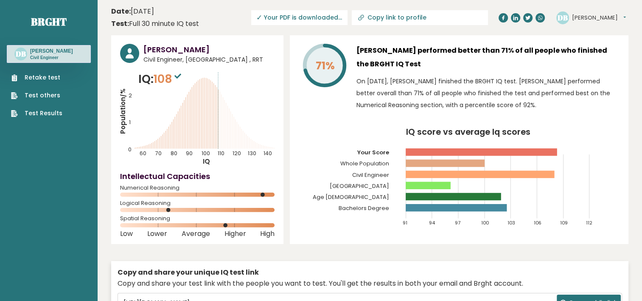
scroll to position [0, 0]
click at [417, 183] on rect at bounding box center [428, 184] width 45 height 7
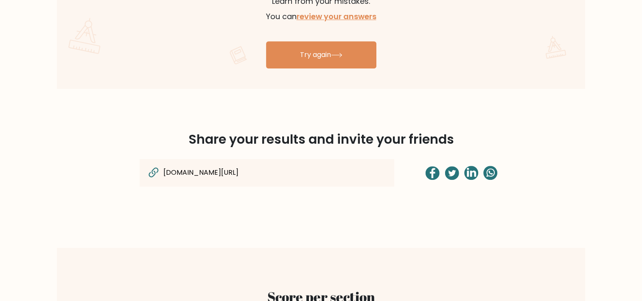
scroll to position [574, 0]
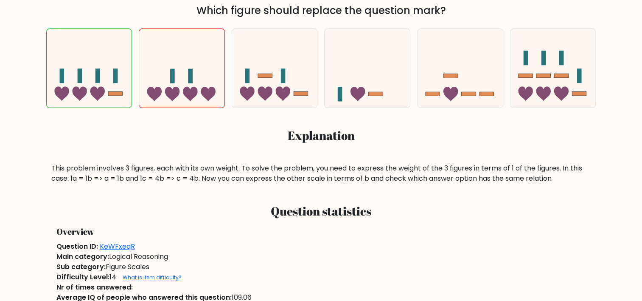
scroll to position [127, 0]
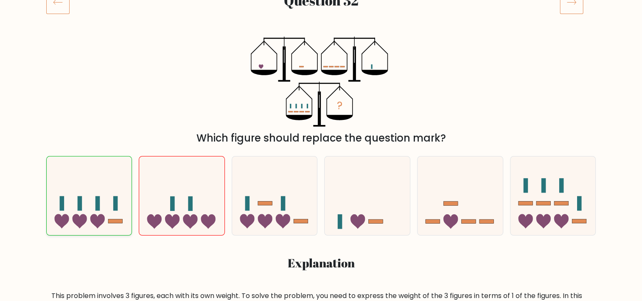
click at [70, 208] on icon at bounding box center [89, 195] width 85 height 70
click at [321, 27] on input "a." at bounding box center [321, 25] width 0 height 4
radio input "true"
